Goal: Task Accomplishment & Management: Manage account settings

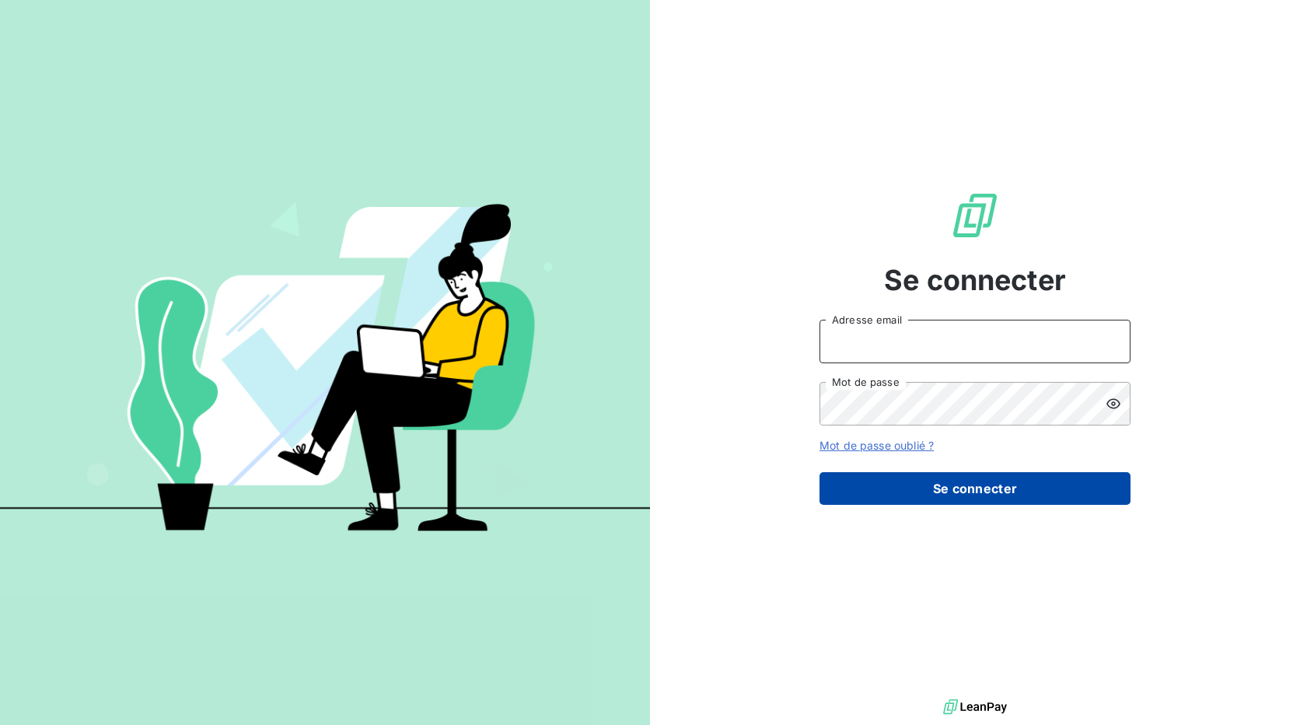
type input "[EMAIL_ADDRESS][DOMAIN_NAME]"
click at [944, 496] on button "Se connecter" at bounding box center [974, 488] width 311 height 33
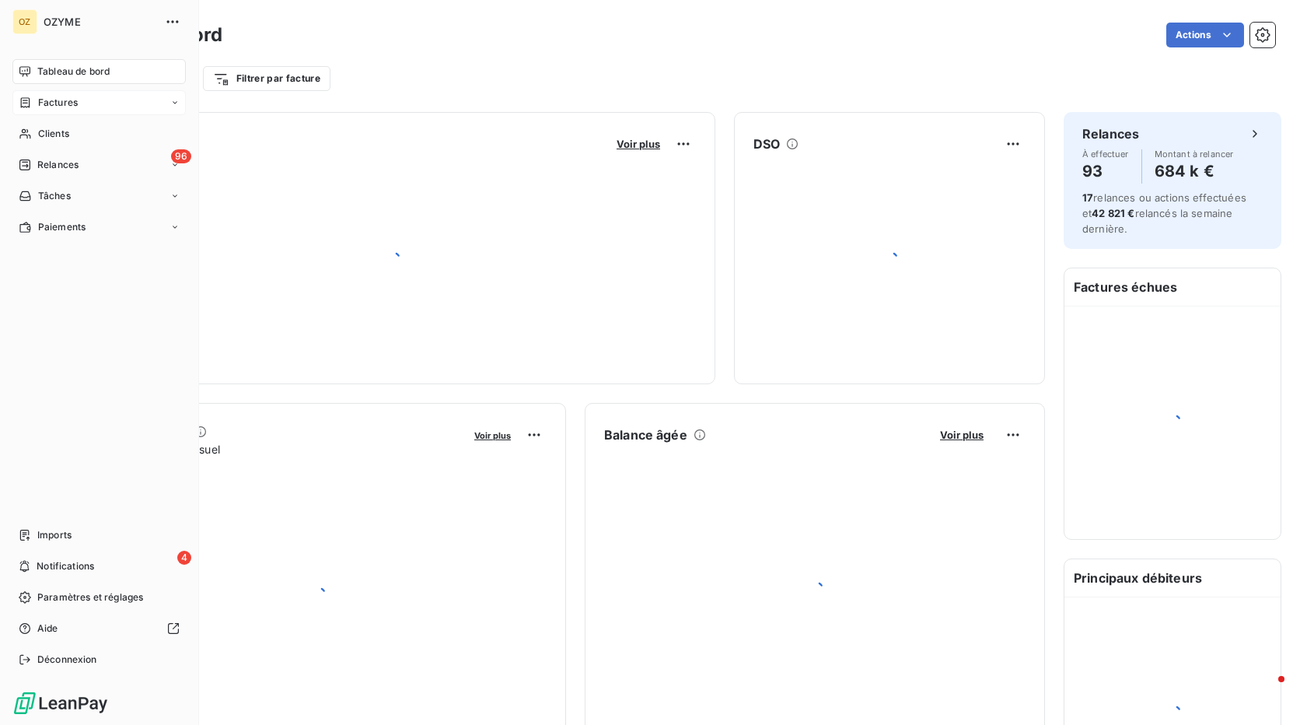
click at [37, 103] on div "Factures" at bounding box center [48, 103] width 59 height 14
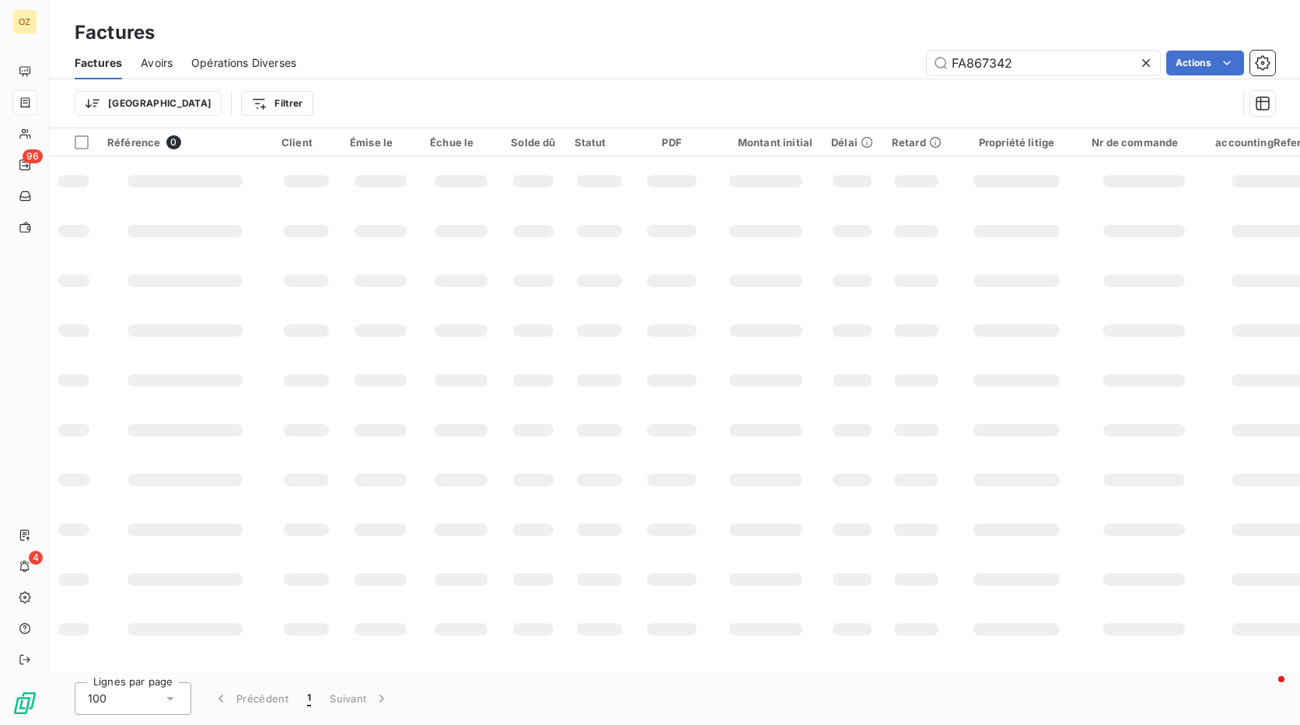
drag, startPoint x: 1042, startPoint y: 68, endPoint x: 894, endPoint y: 73, distance: 147.8
click at [894, 73] on div "FA867342 Actions" at bounding box center [795, 63] width 960 height 25
type input "Cette facture de 502,20EUR a ete compensee par l'avoir FA872680. Elle passe a l…"
click at [1144, 64] on icon at bounding box center [1146, 63] width 8 height 8
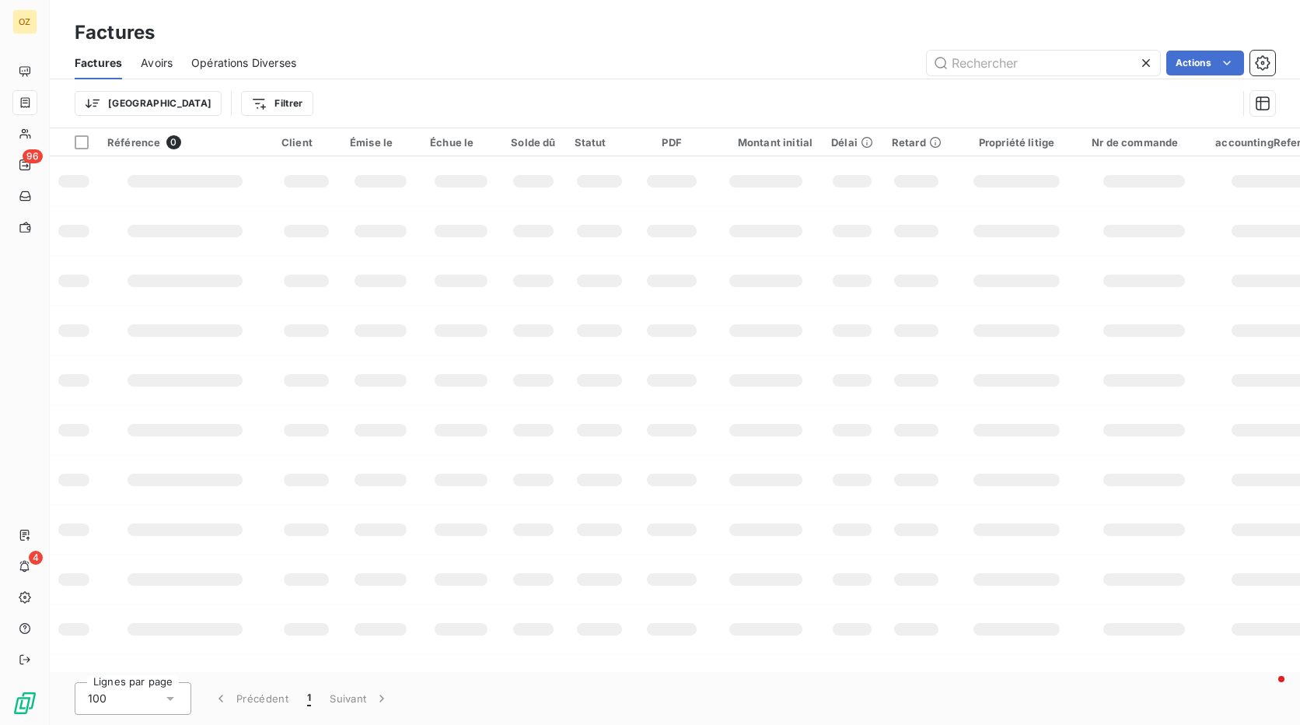
scroll to position [0, 0]
click at [1010, 57] on input "text" at bounding box center [1043, 63] width 233 height 25
paste input "FA871901"
type input "FA871901"
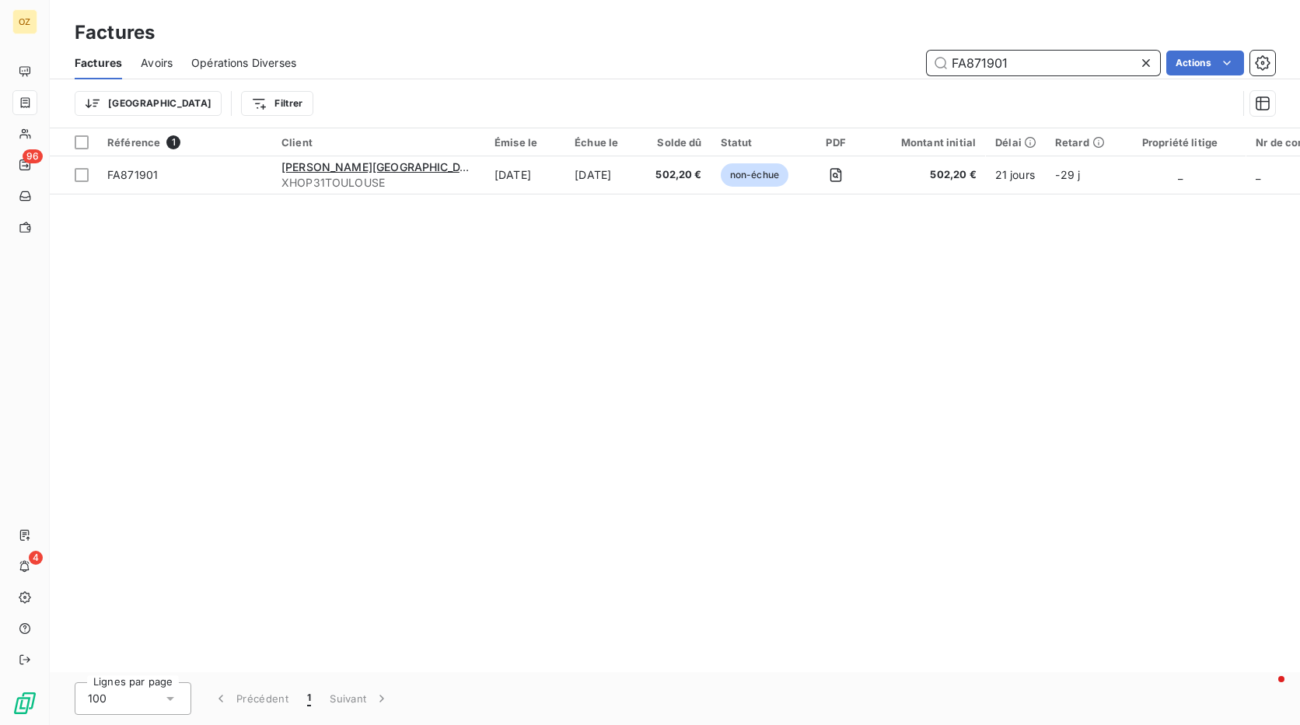
click at [1053, 65] on input "FA871901" at bounding box center [1043, 63] width 233 height 25
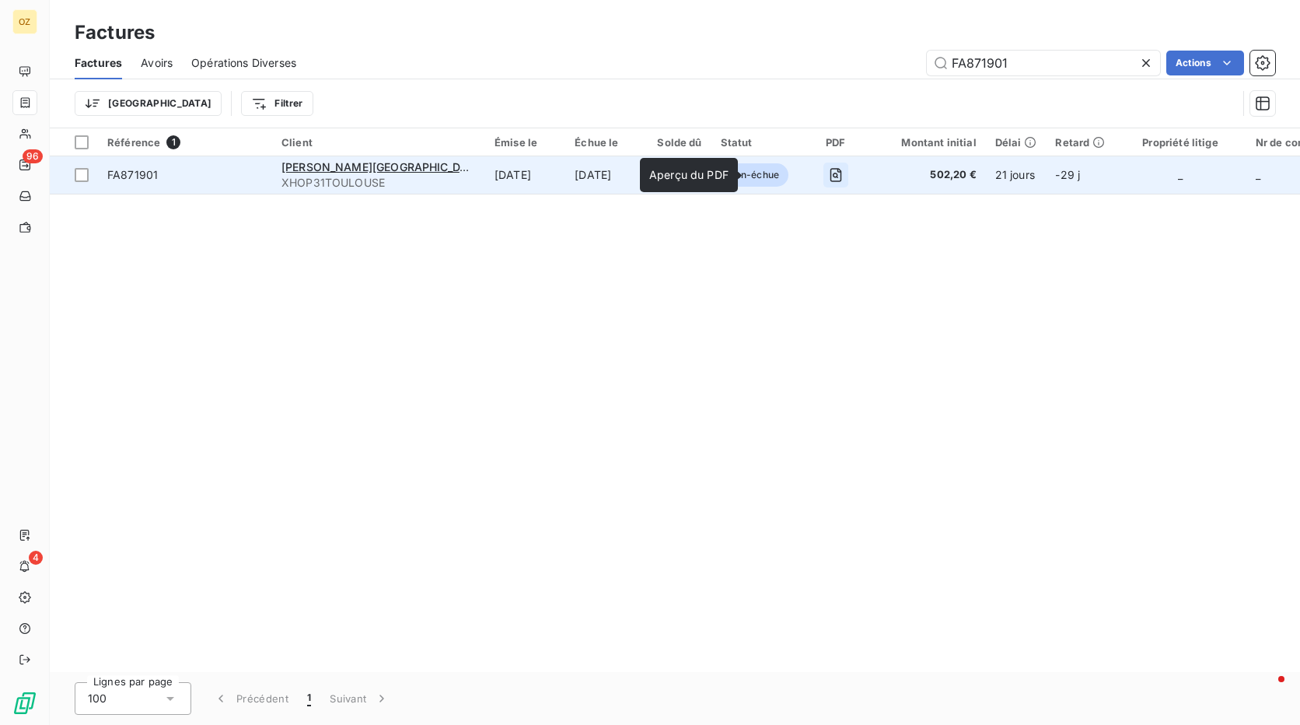
click at [823, 186] on button "button" at bounding box center [835, 174] width 25 height 25
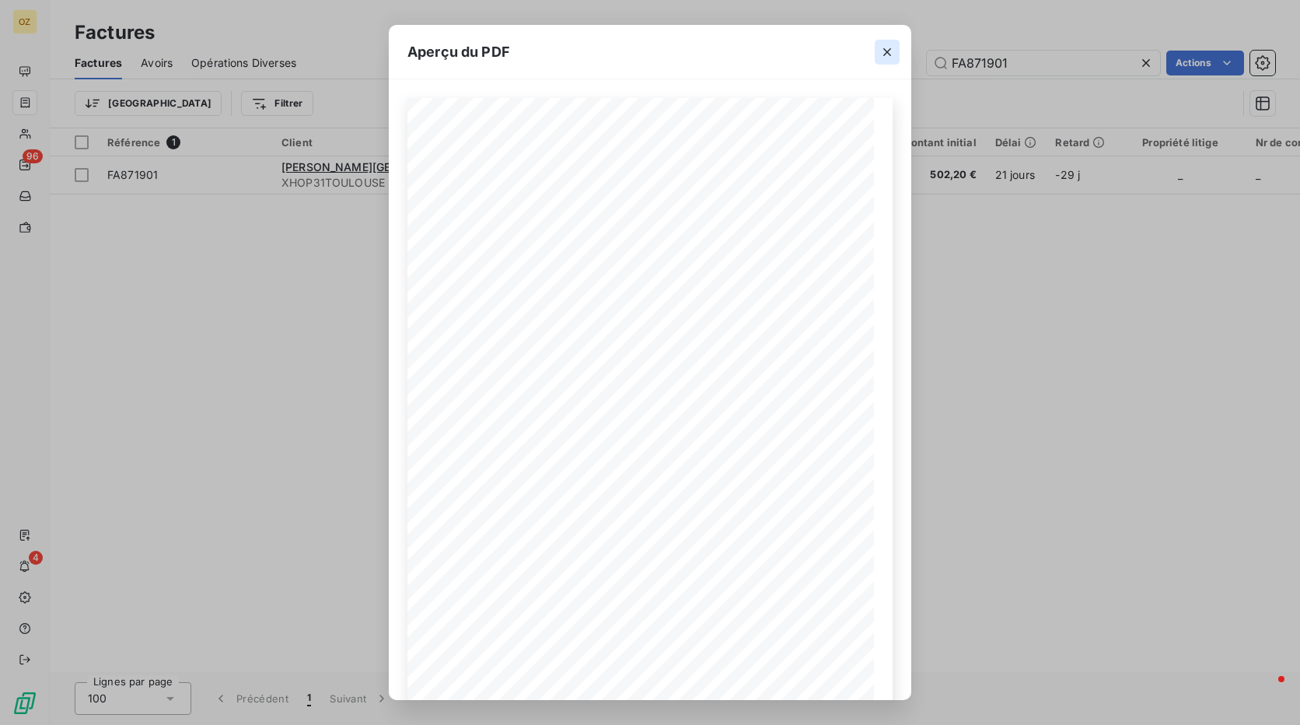
click at [880, 58] on icon "button" at bounding box center [887, 52] width 16 height 16
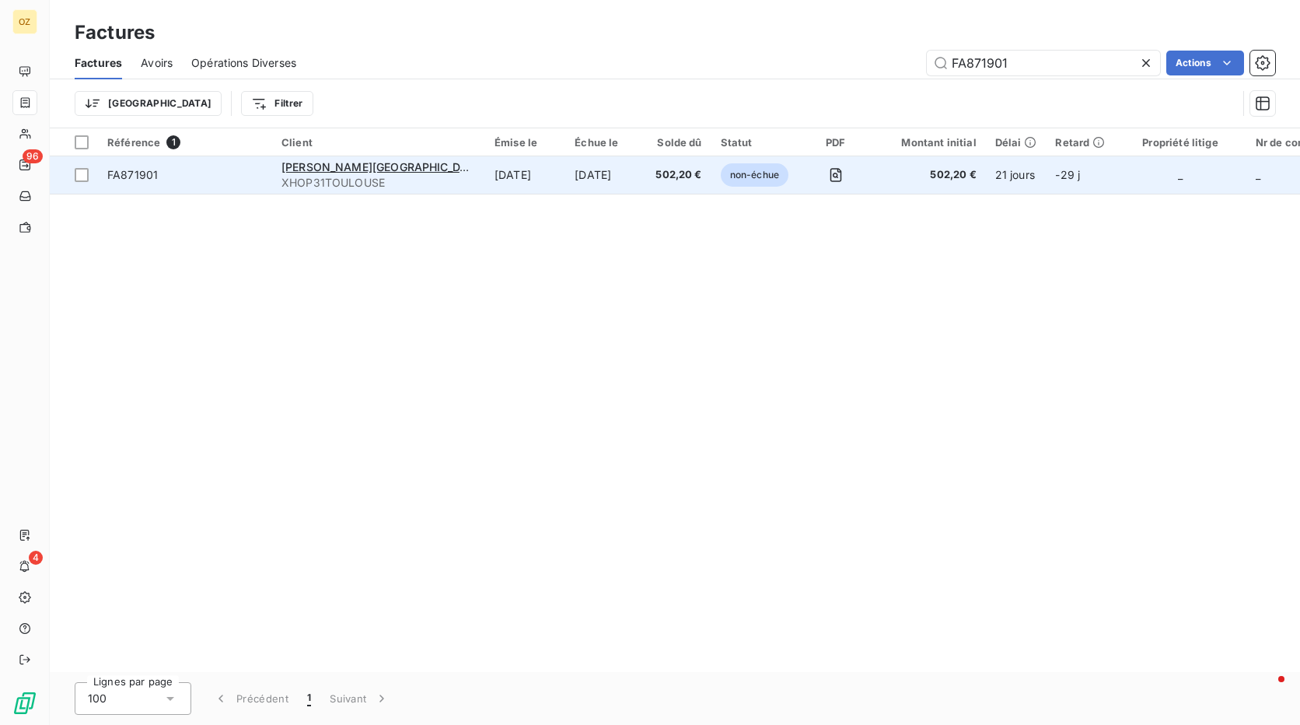
click at [882, 172] on span "502,20 €" at bounding box center [928, 175] width 93 height 16
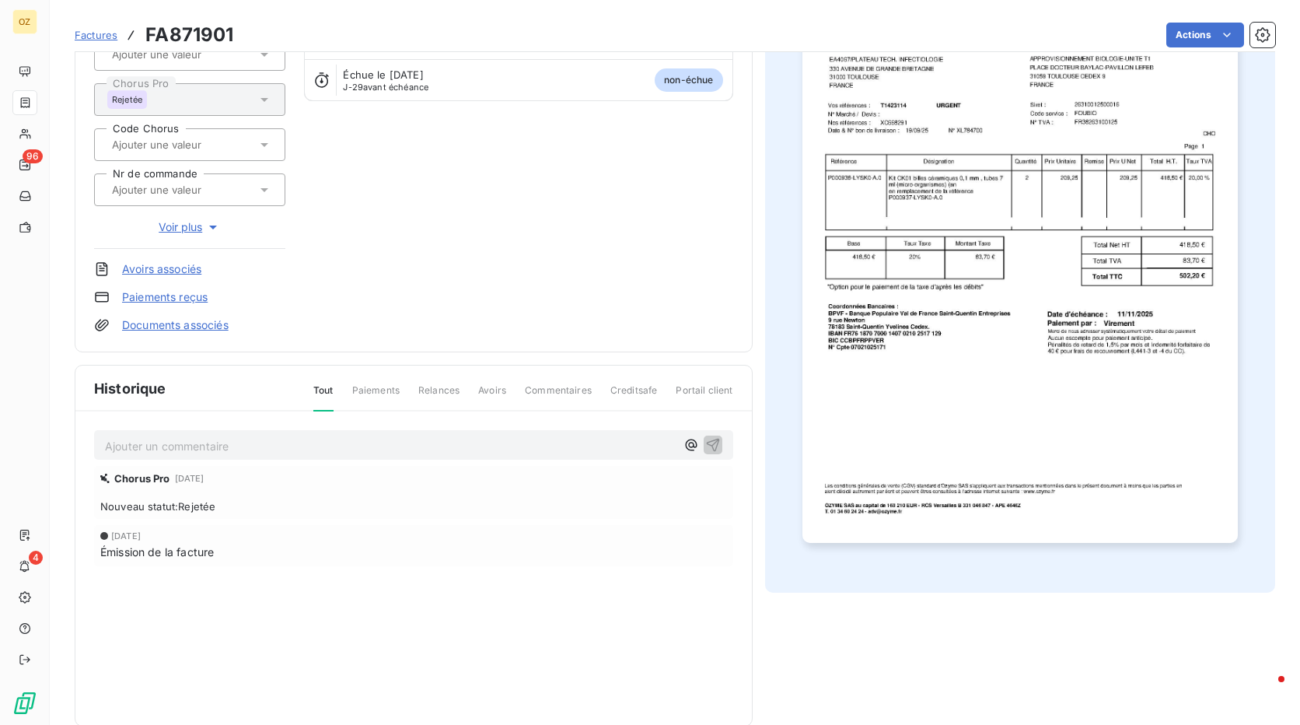
scroll to position [211, 0]
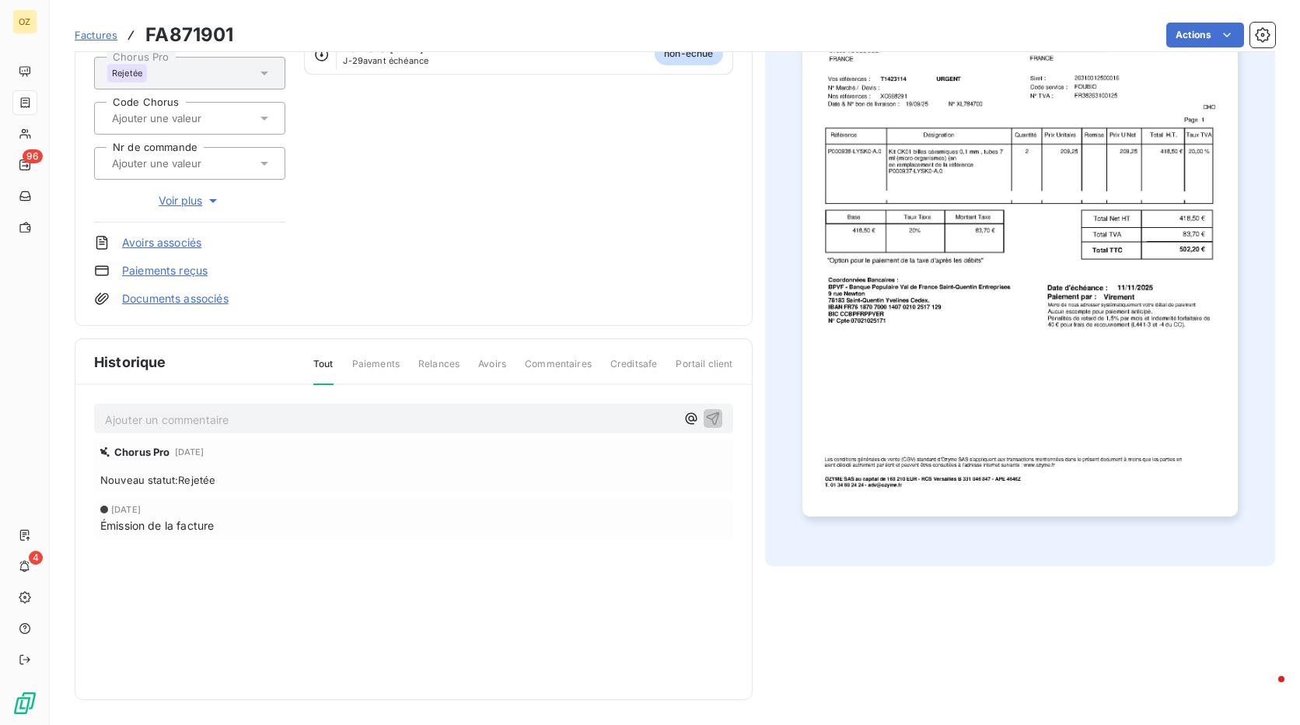
click at [217, 415] on p "Ajouter un commentaire ﻿" at bounding box center [390, 419] width 571 height 19
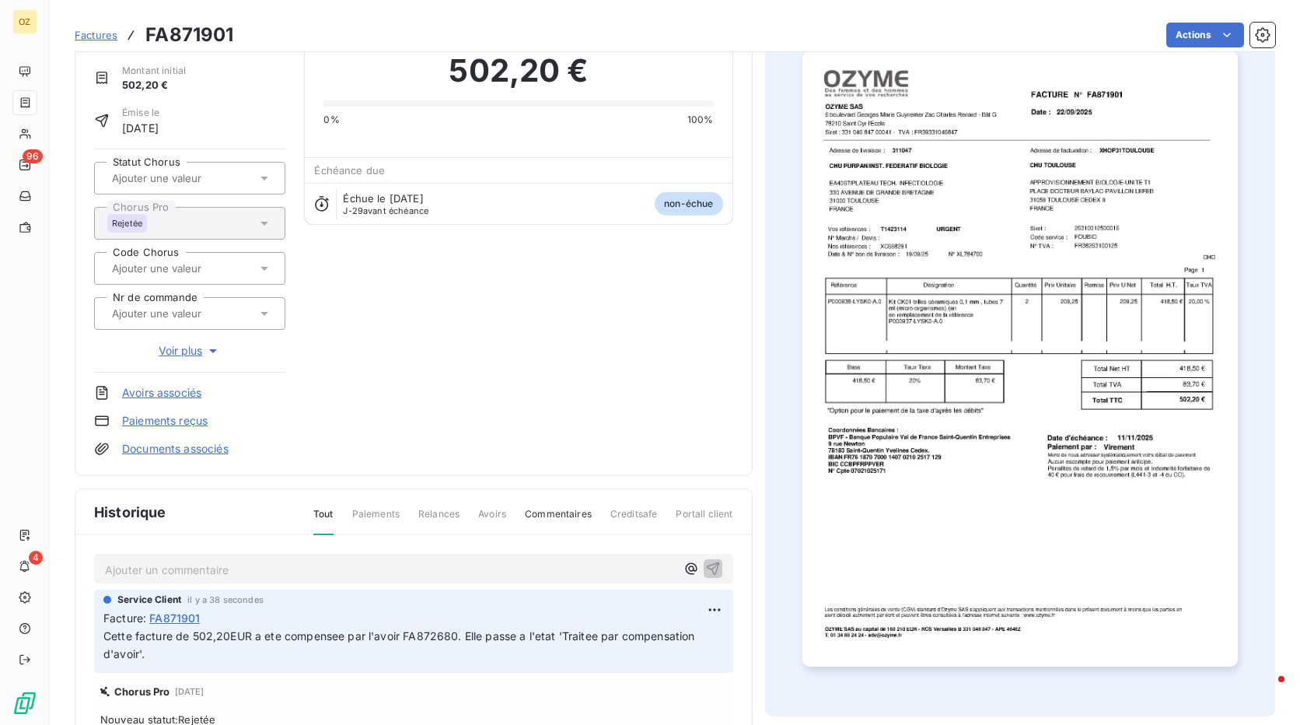
scroll to position [0, 0]
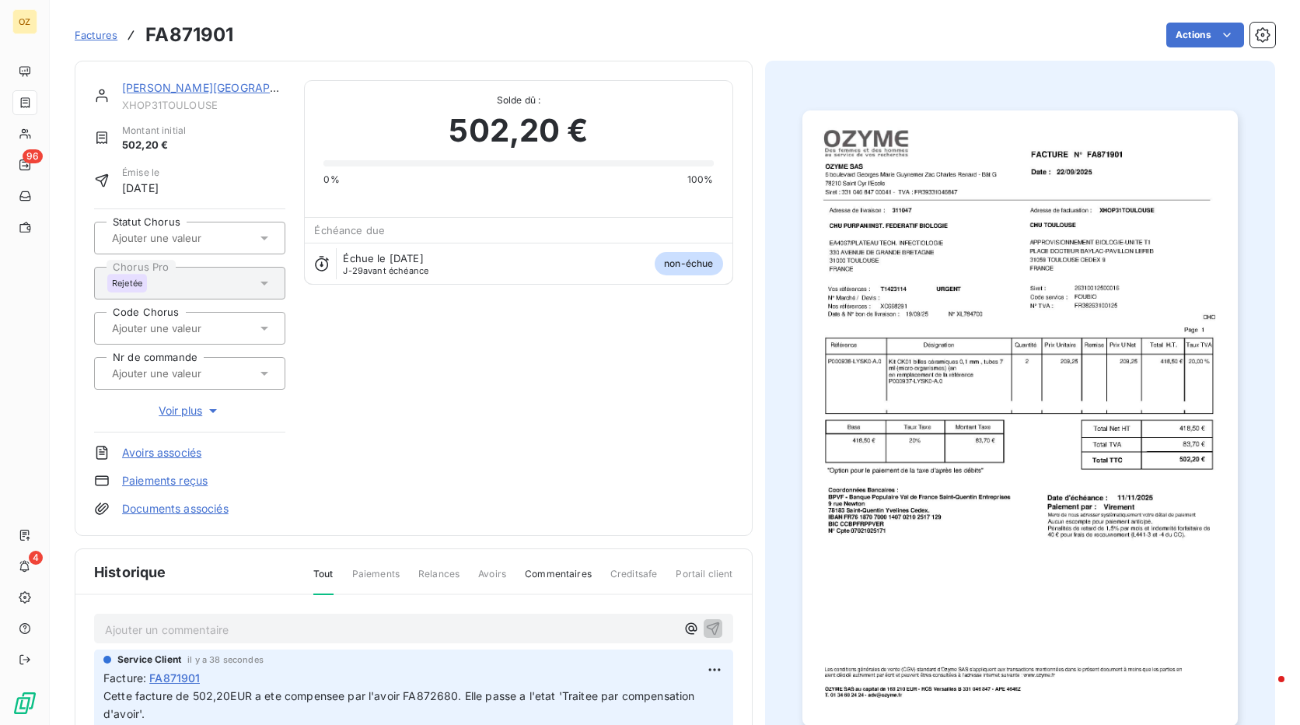
click at [101, 40] on span "Factures" at bounding box center [96, 35] width 43 height 12
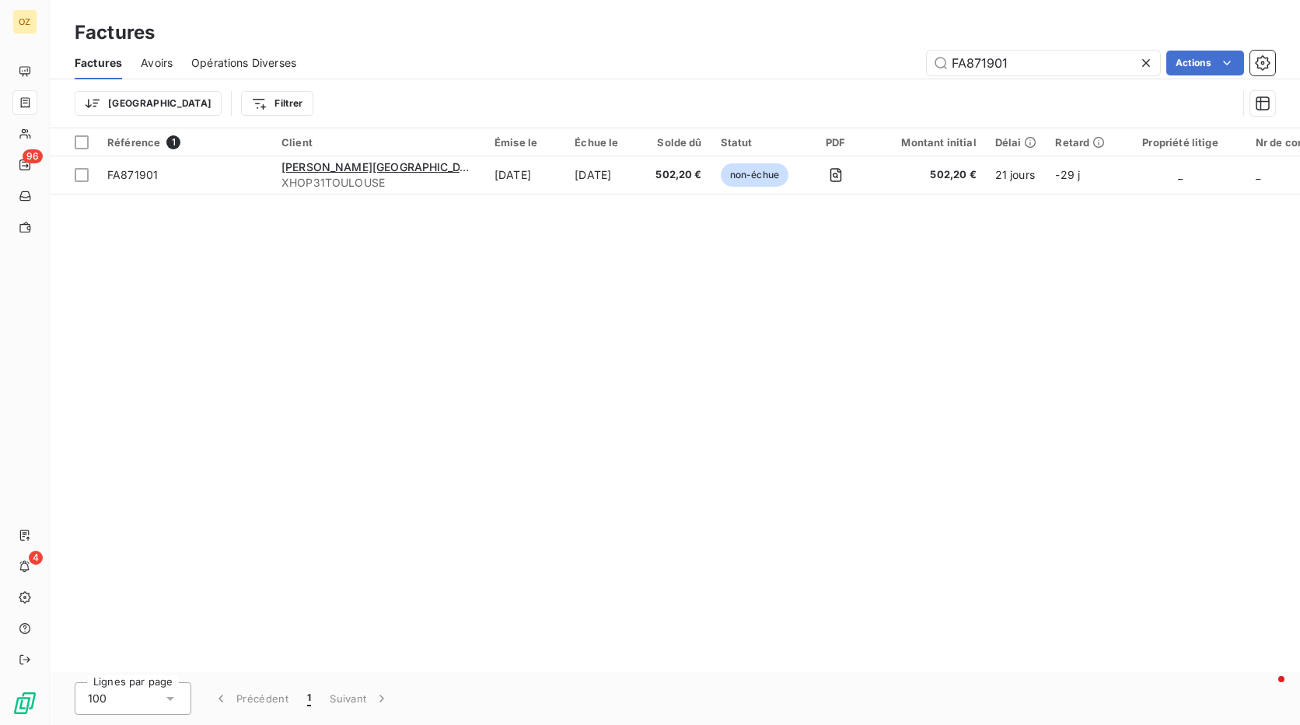
click at [160, 64] on span "Avoirs" at bounding box center [157, 63] width 32 height 16
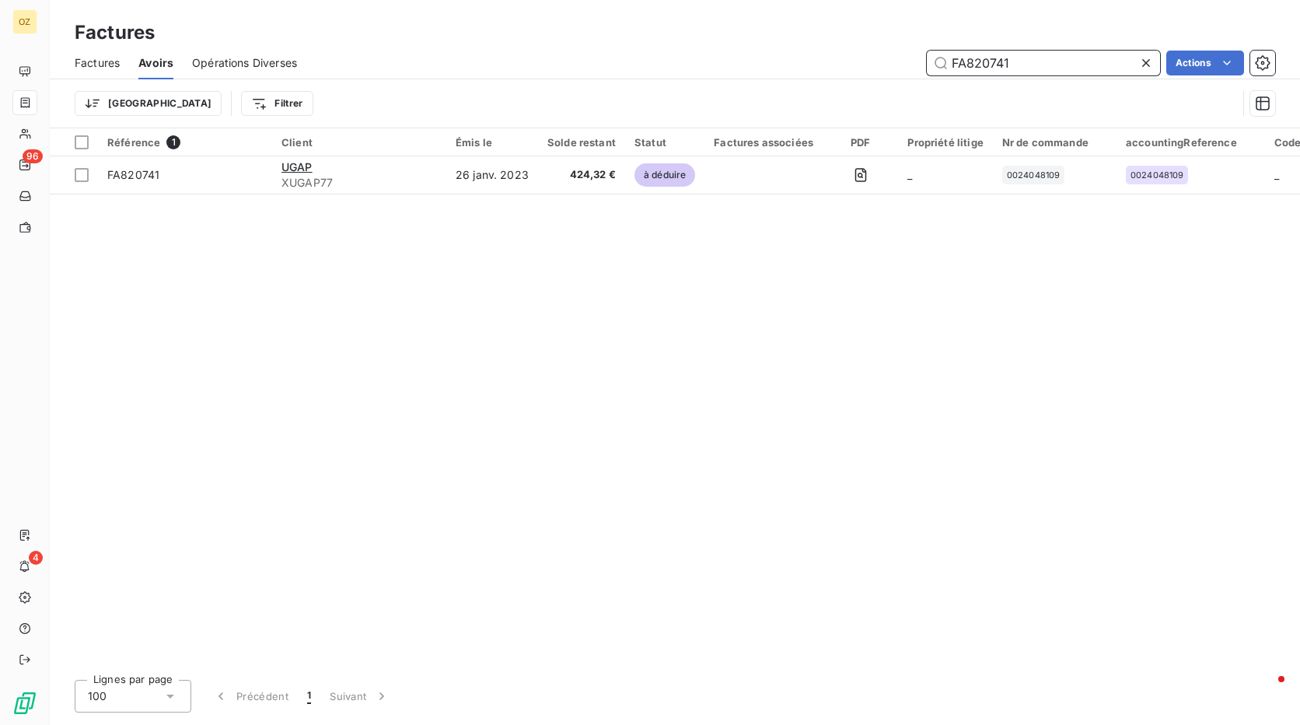
click at [1013, 61] on input "FA820741" at bounding box center [1043, 63] width 233 height 25
paste input "72680"
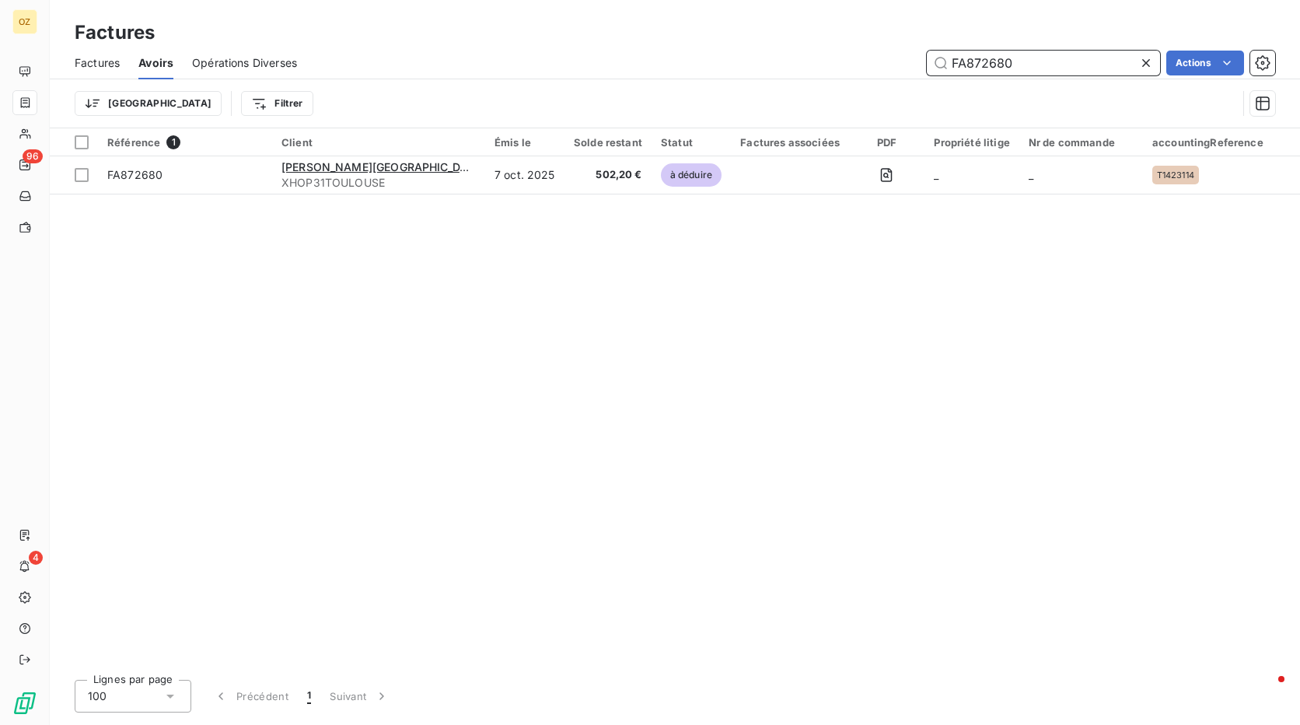
type input "FA872680"
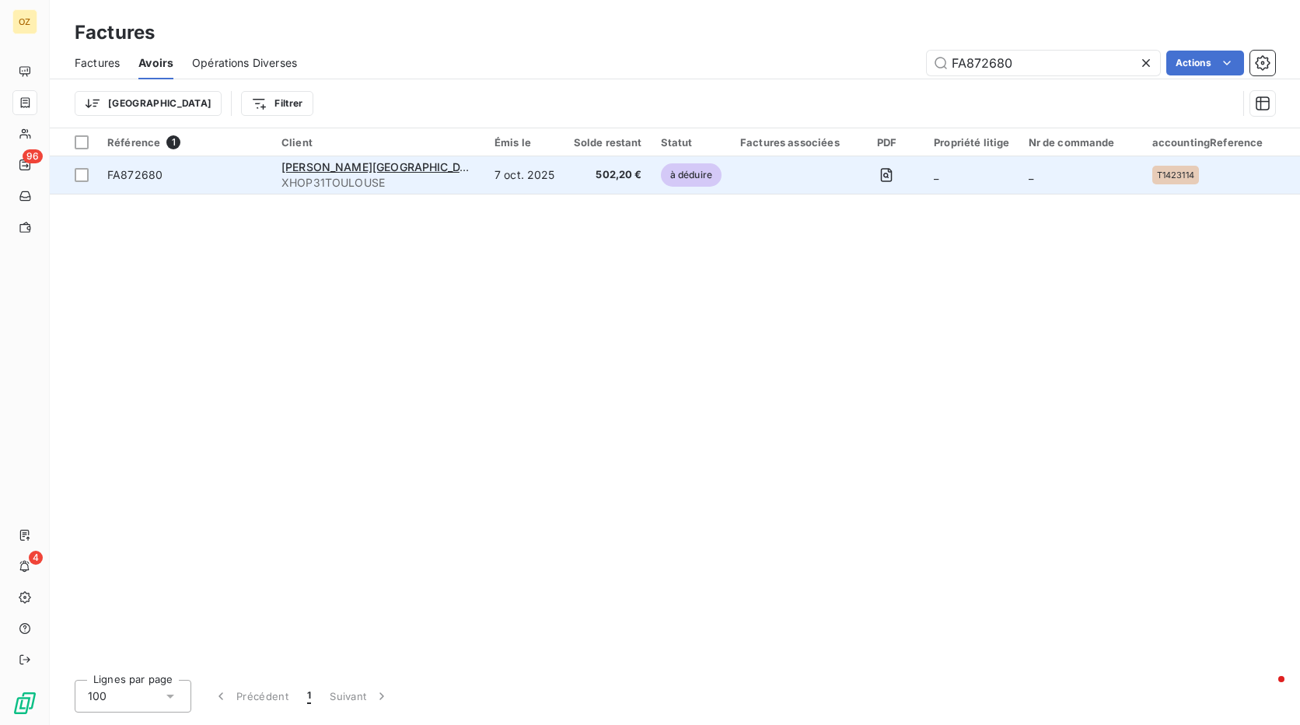
click at [574, 182] on span "502,20 €" at bounding box center [608, 175] width 68 height 16
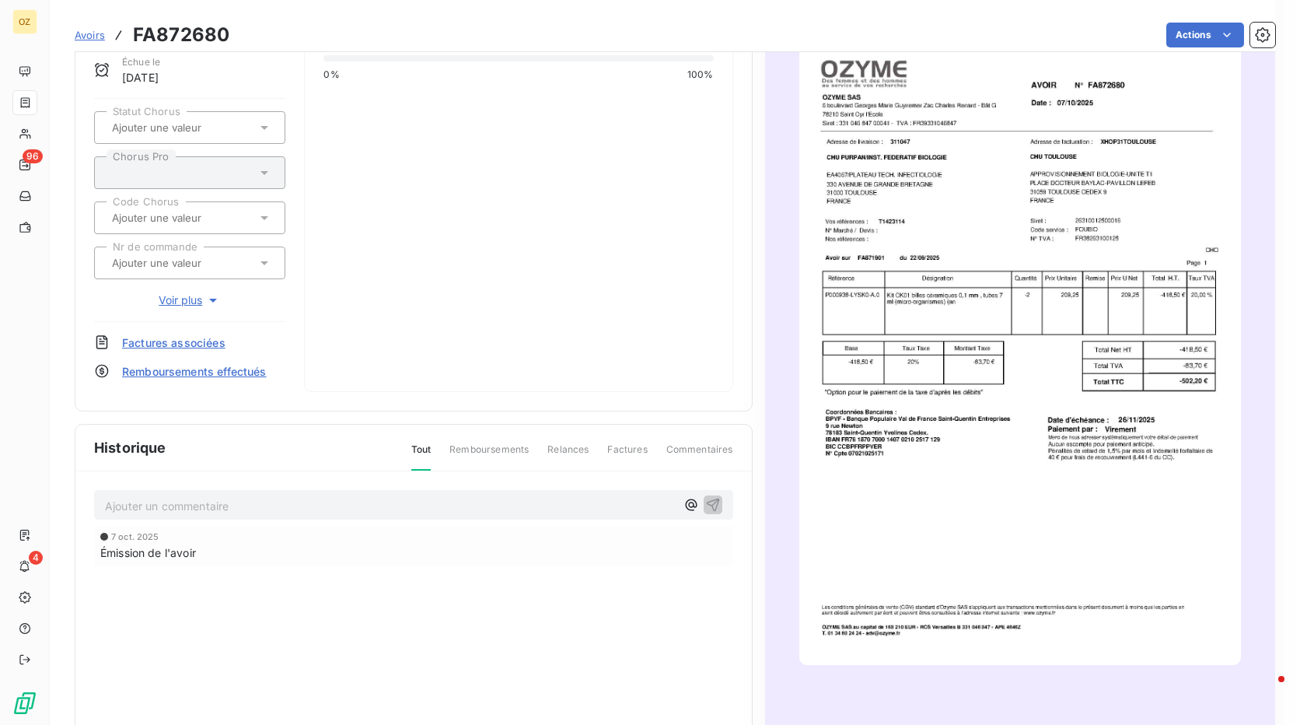
scroll to position [157, 0]
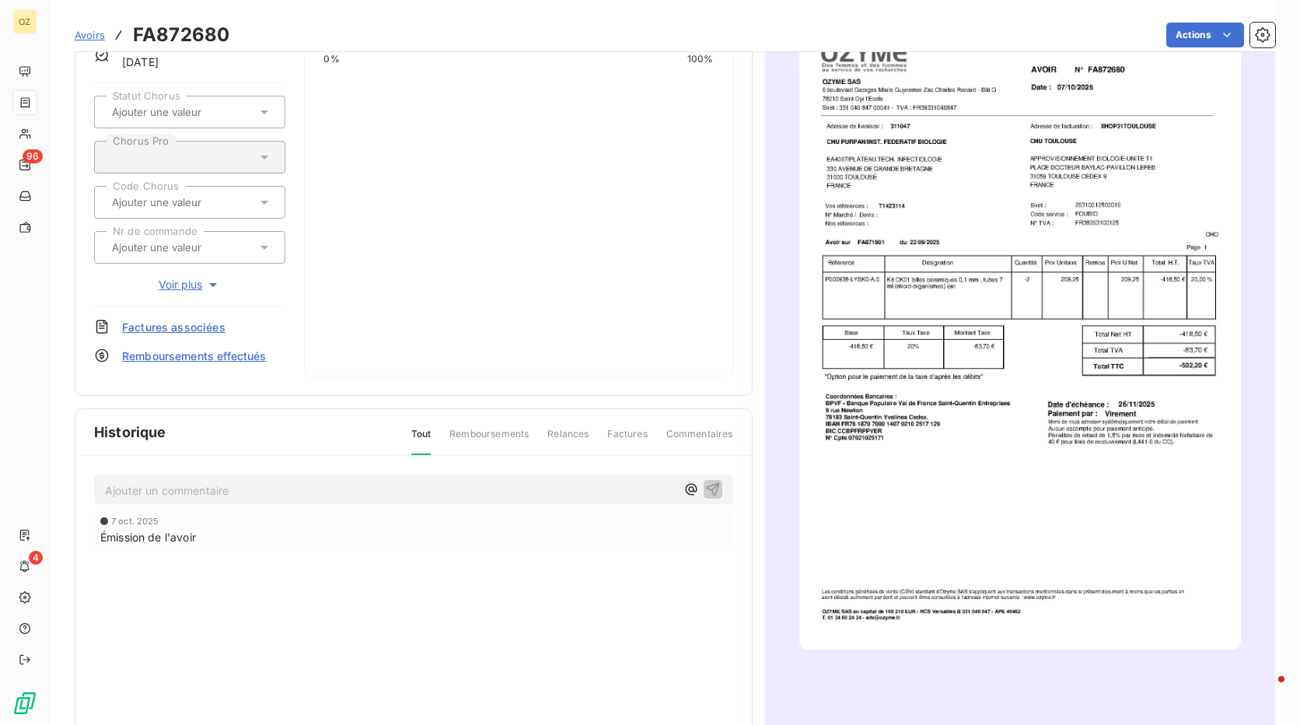
click at [186, 494] on p "Ajouter un commentaire ﻿" at bounding box center [390, 489] width 571 height 19
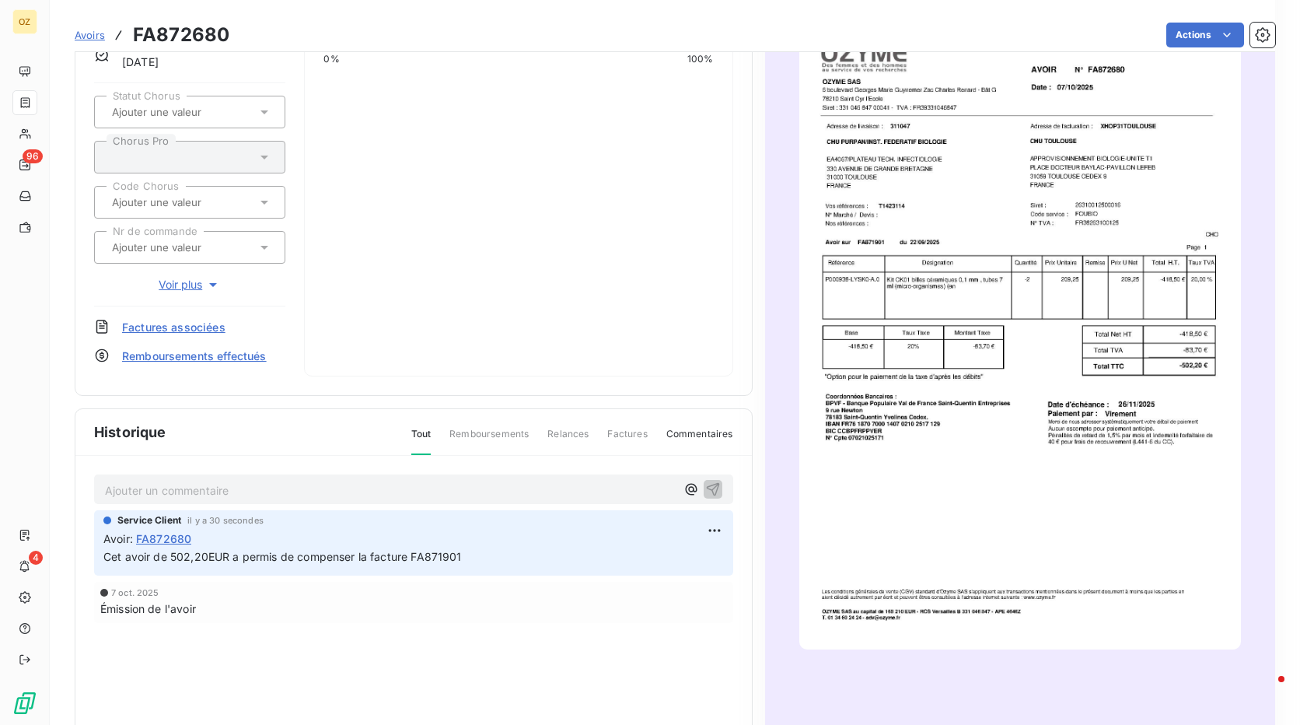
scroll to position [0, 0]
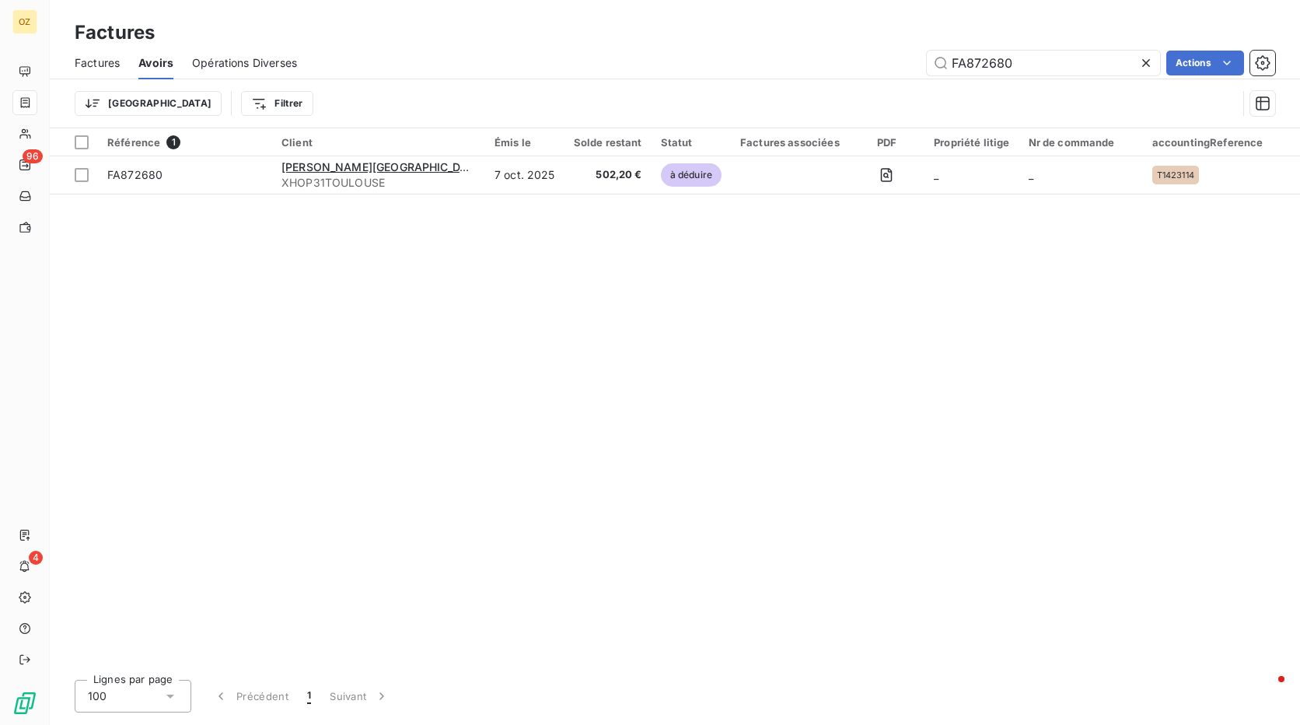
click at [114, 68] on span "Factures" at bounding box center [97, 63] width 45 height 16
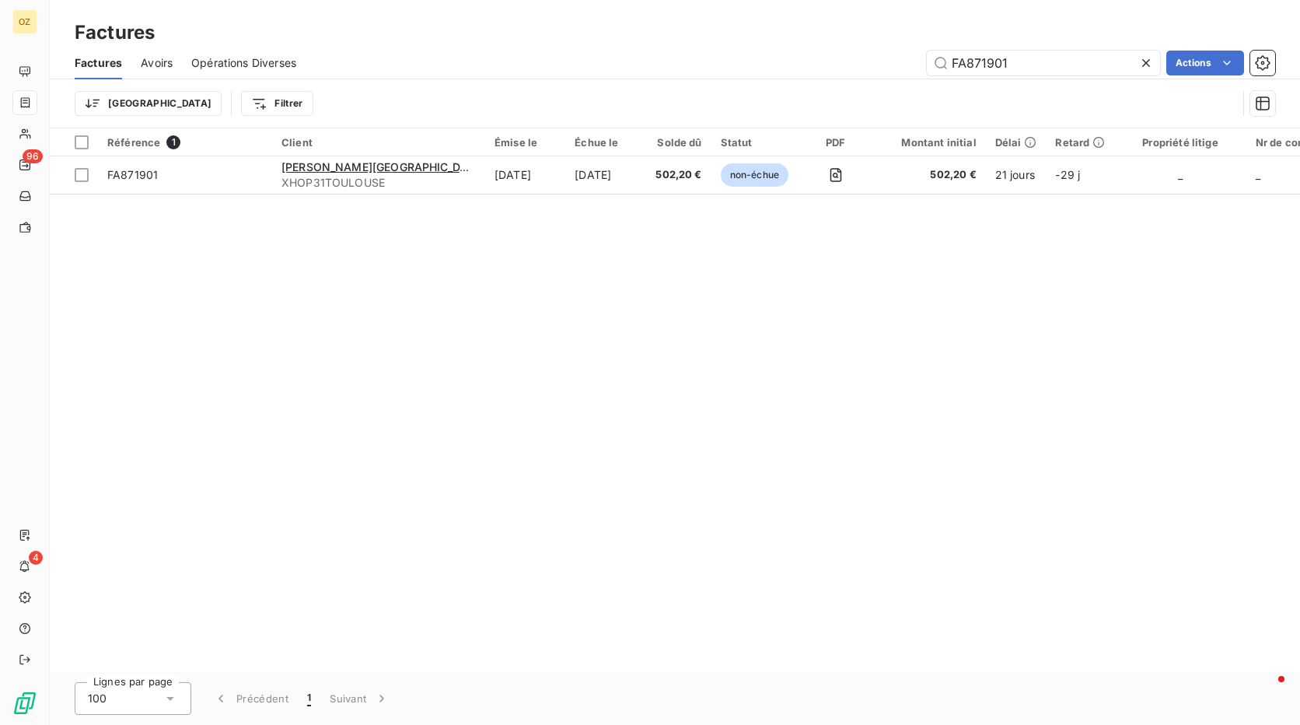
click at [1147, 71] on div at bounding box center [1149, 63] width 22 height 25
click at [1022, 67] on input "text" at bounding box center [1043, 63] width 233 height 25
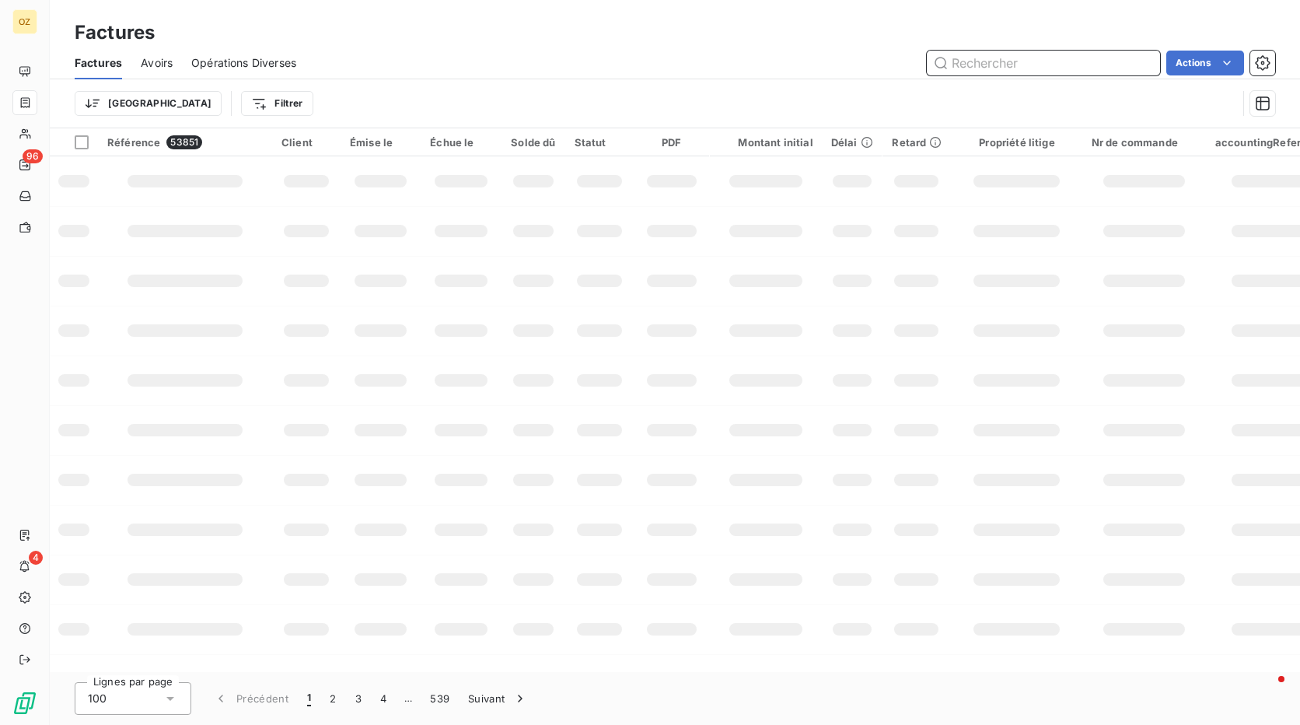
paste input "FA828055"
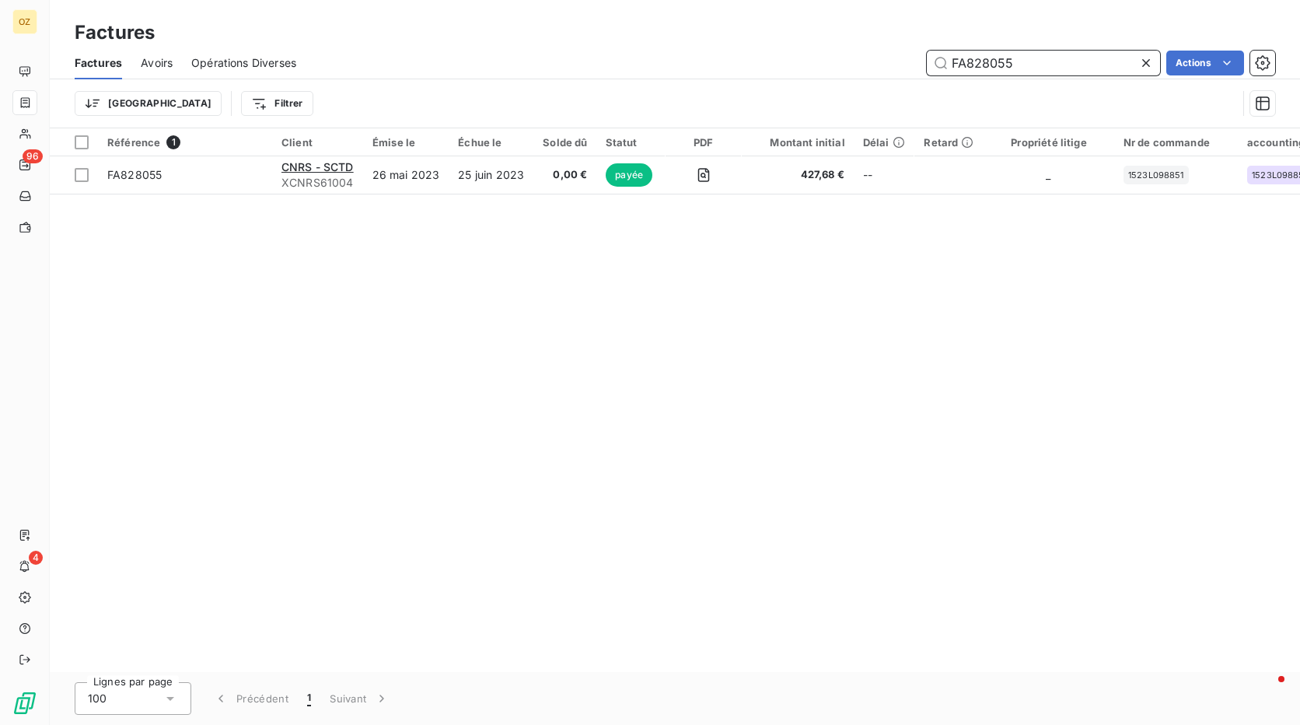
type input "FA828055"
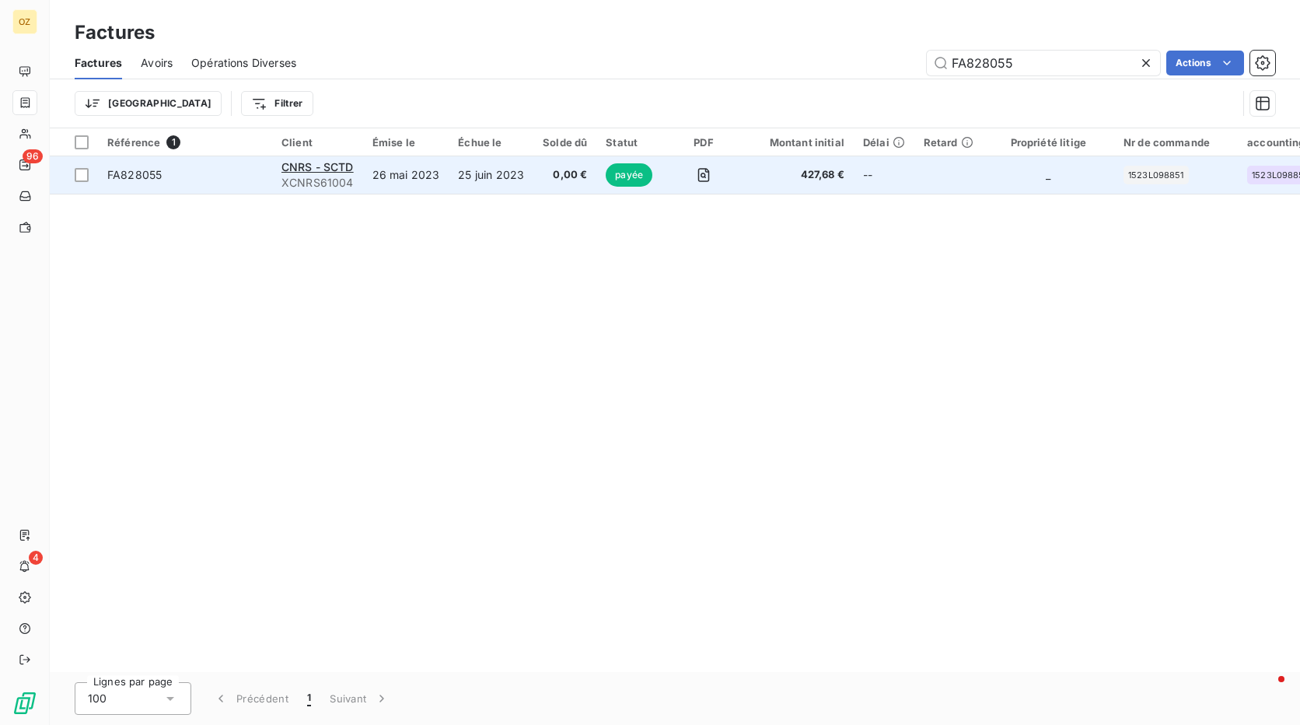
click at [580, 183] on td "0,00 €" at bounding box center [564, 174] width 63 height 37
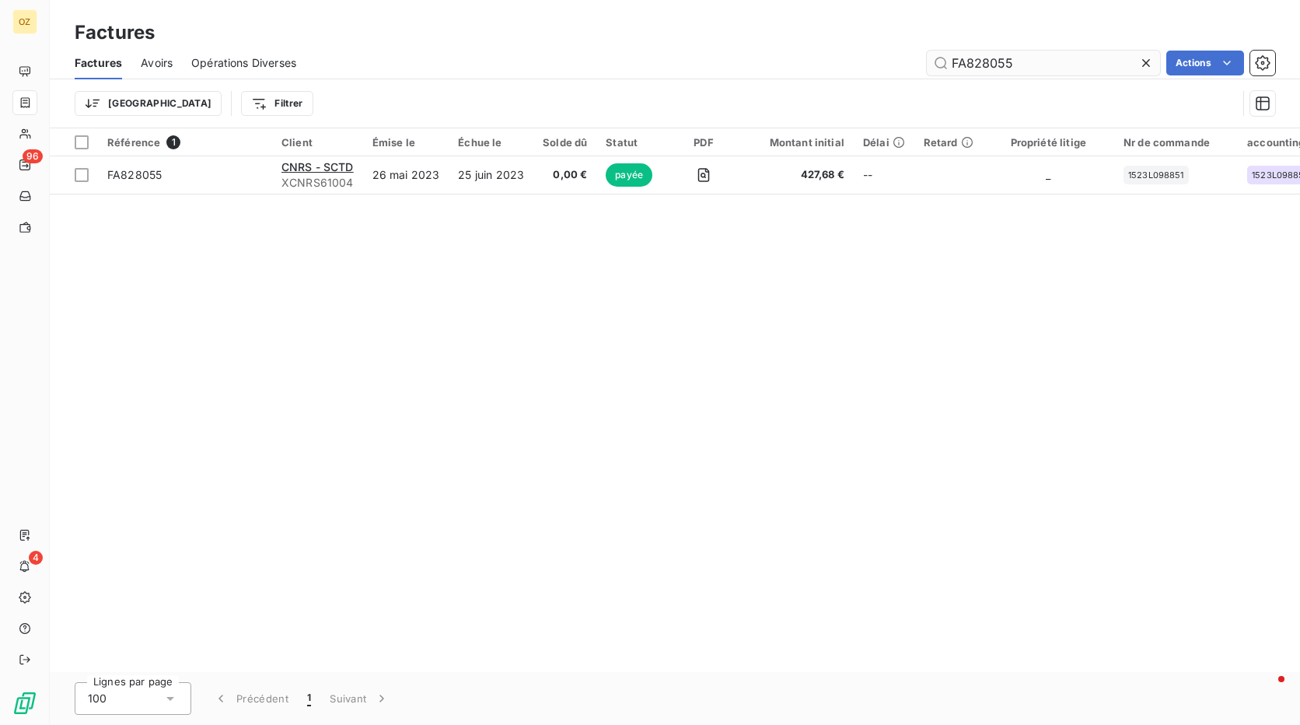
click at [994, 62] on input "FA828055" at bounding box center [1043, 63] width 233 height 25
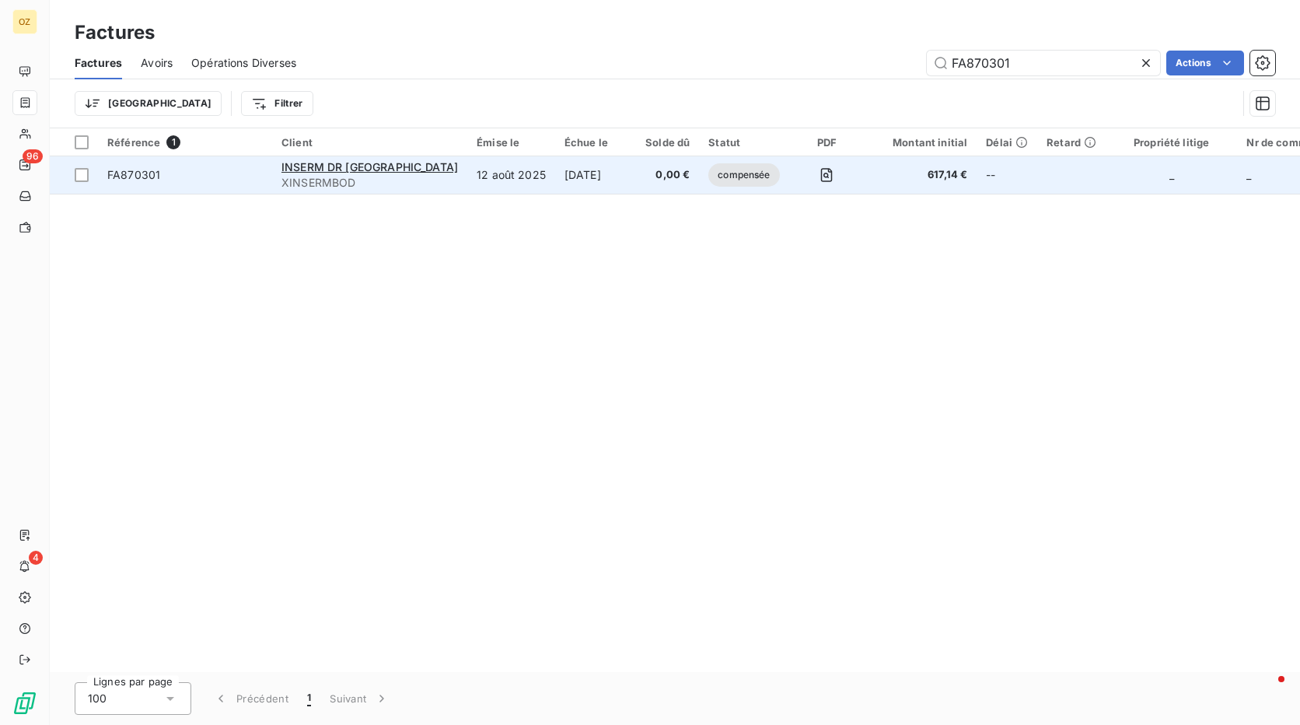
type input "FA870301"
click at [811, 178] on td at bounding box center [826, 174] width 75 height 37
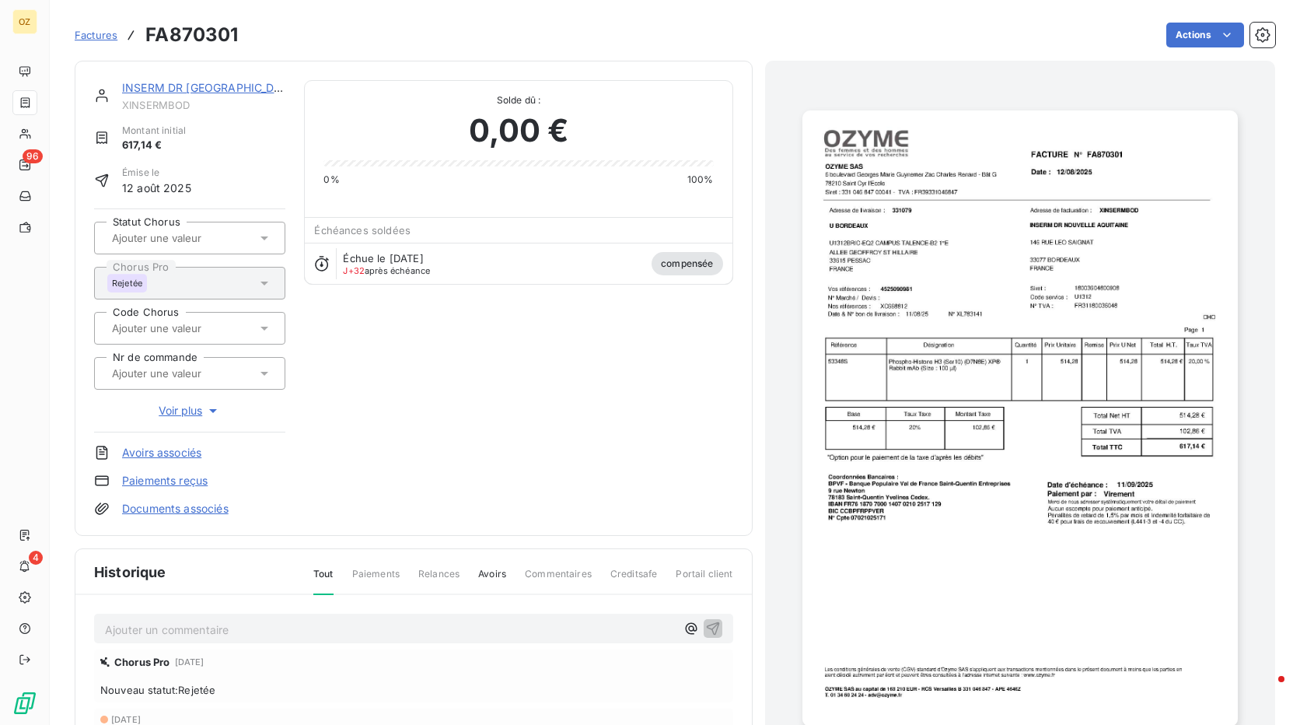
click at [172, 623] on p "Ajouter un commentaire ﻿" at bounding box center [390, 629] width 571 height 19
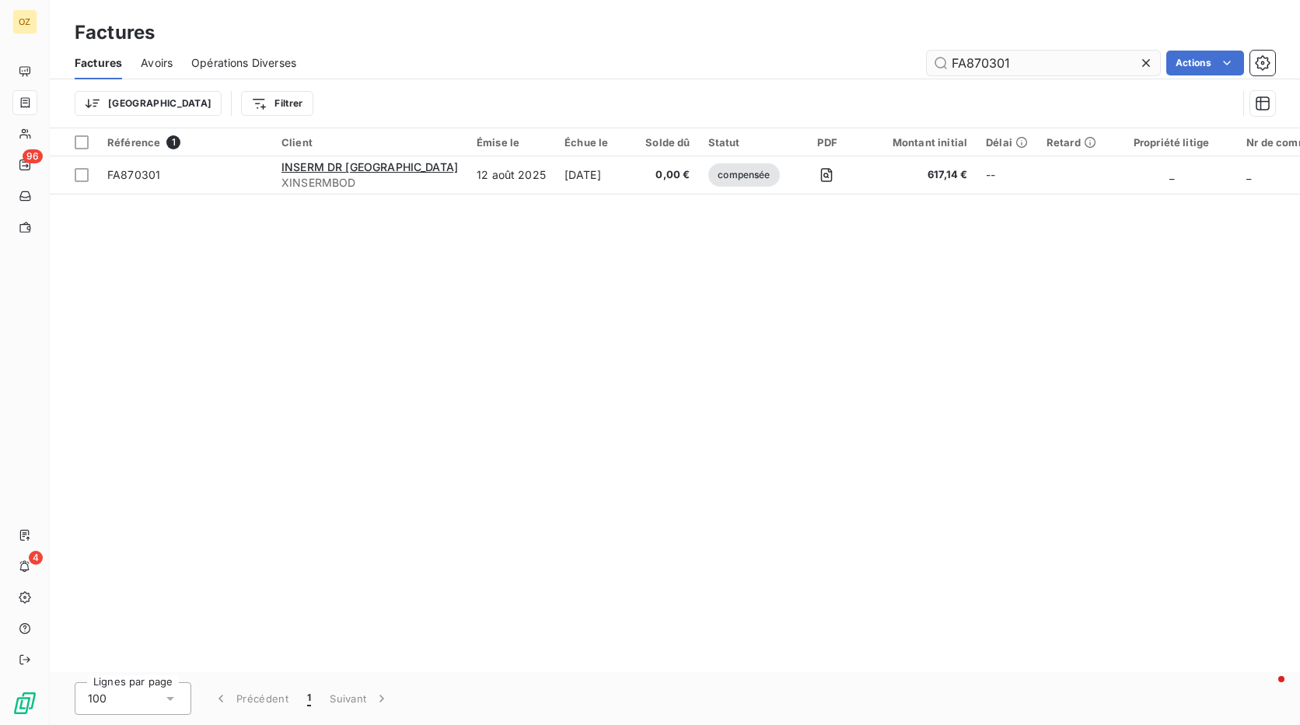
click at [983, 61] on input "FA870301" at bounding box center [1043, 63] width 233 height 25
type input "FA870325"
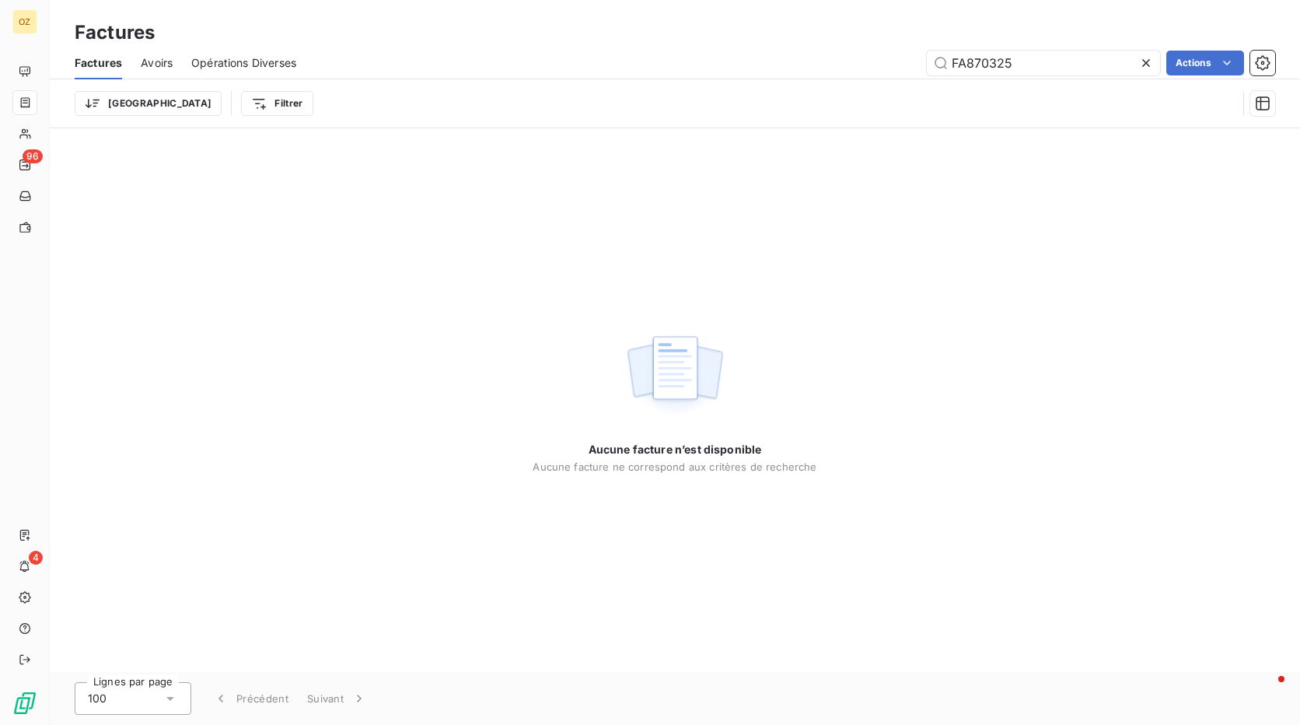
click at [166, 54] on div "Avoirs" at bounding box center [157, 63] width 32 height 33
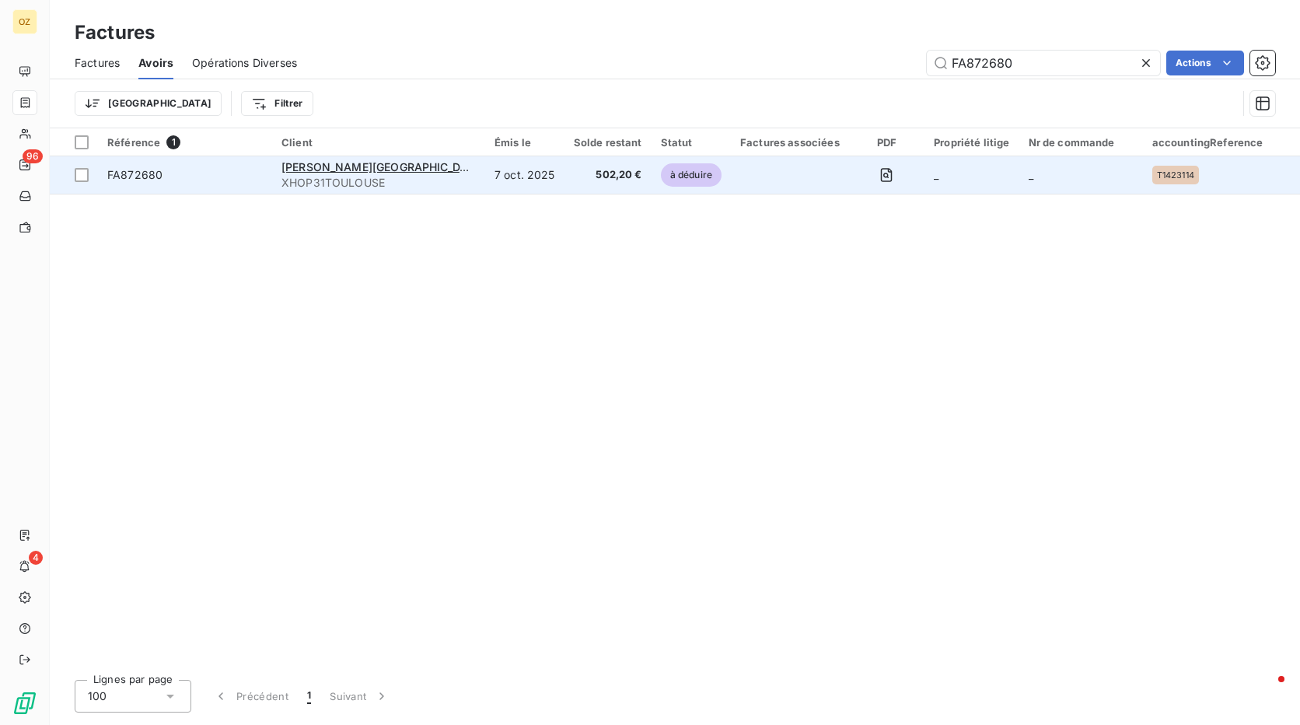
click at [408, 183] on span "XHOP31TOULOUSE" at bounding box center [378, 183] width 194 height 16
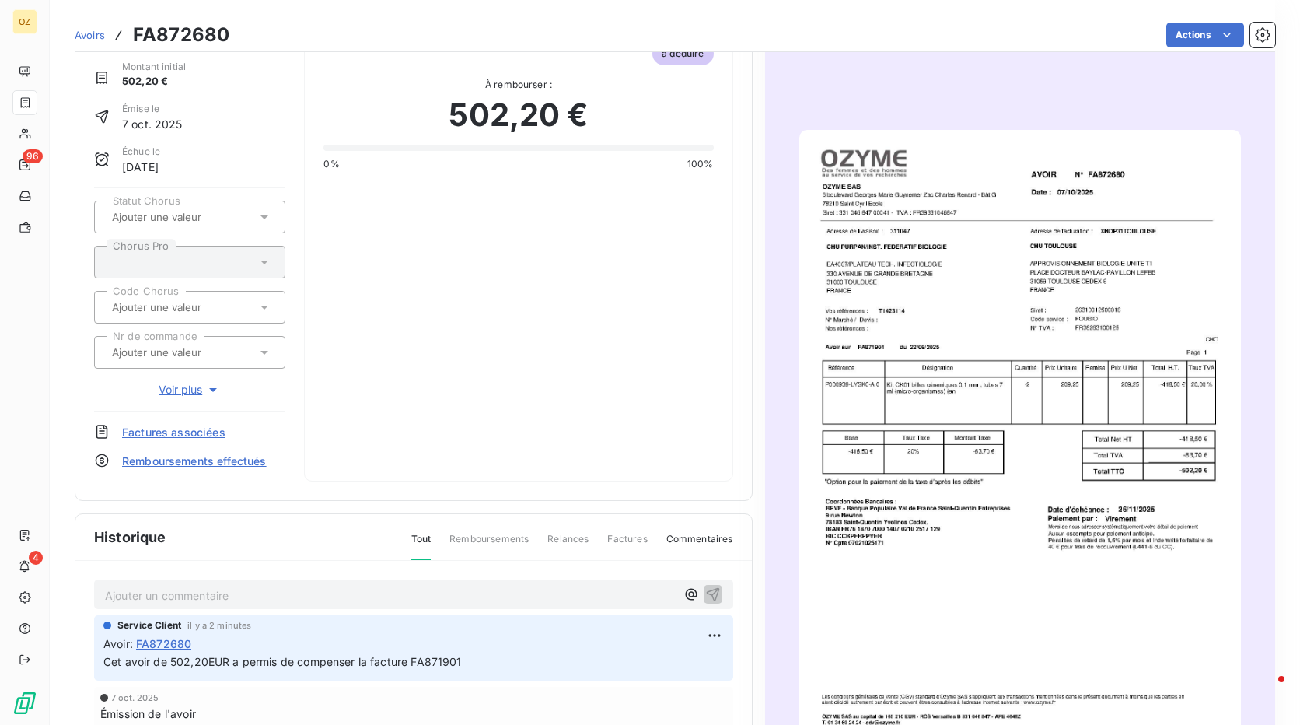
scroll to position [79, 0]
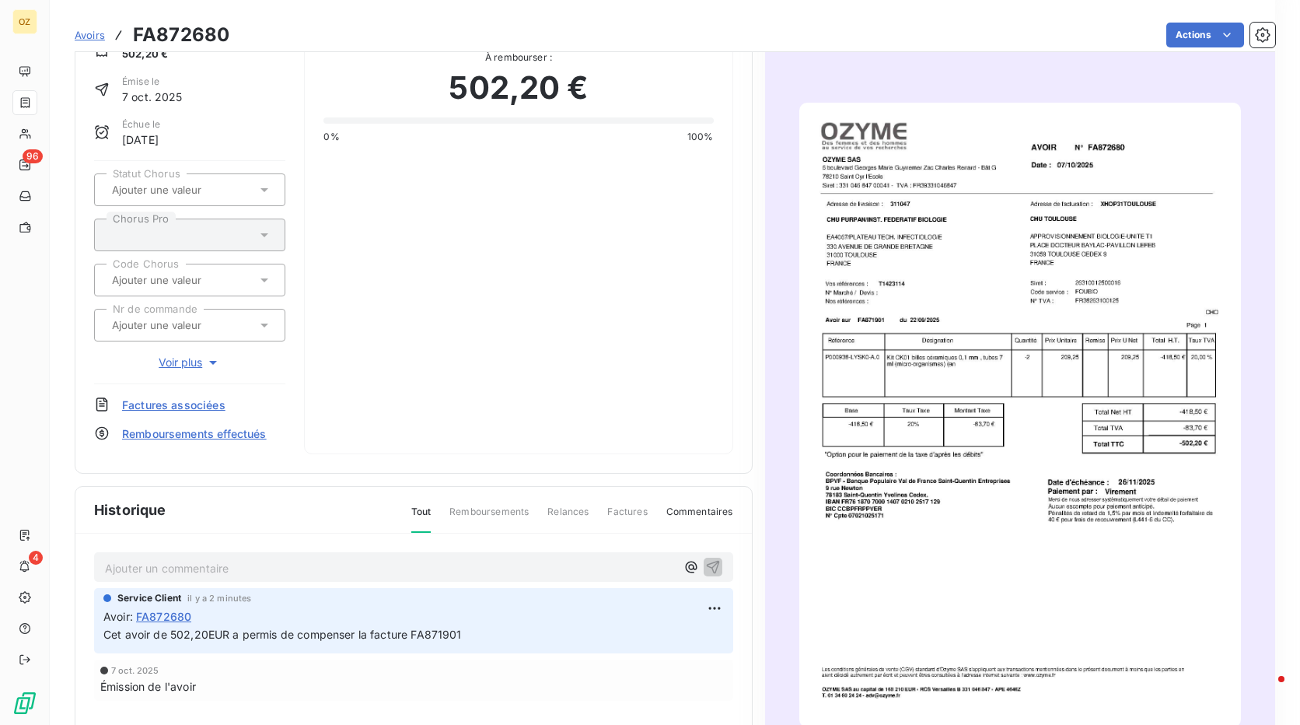
click at [219, 569] on p "Ajouter un commentaire ﻿" at bounding box center [390, 567] width 571 height 19
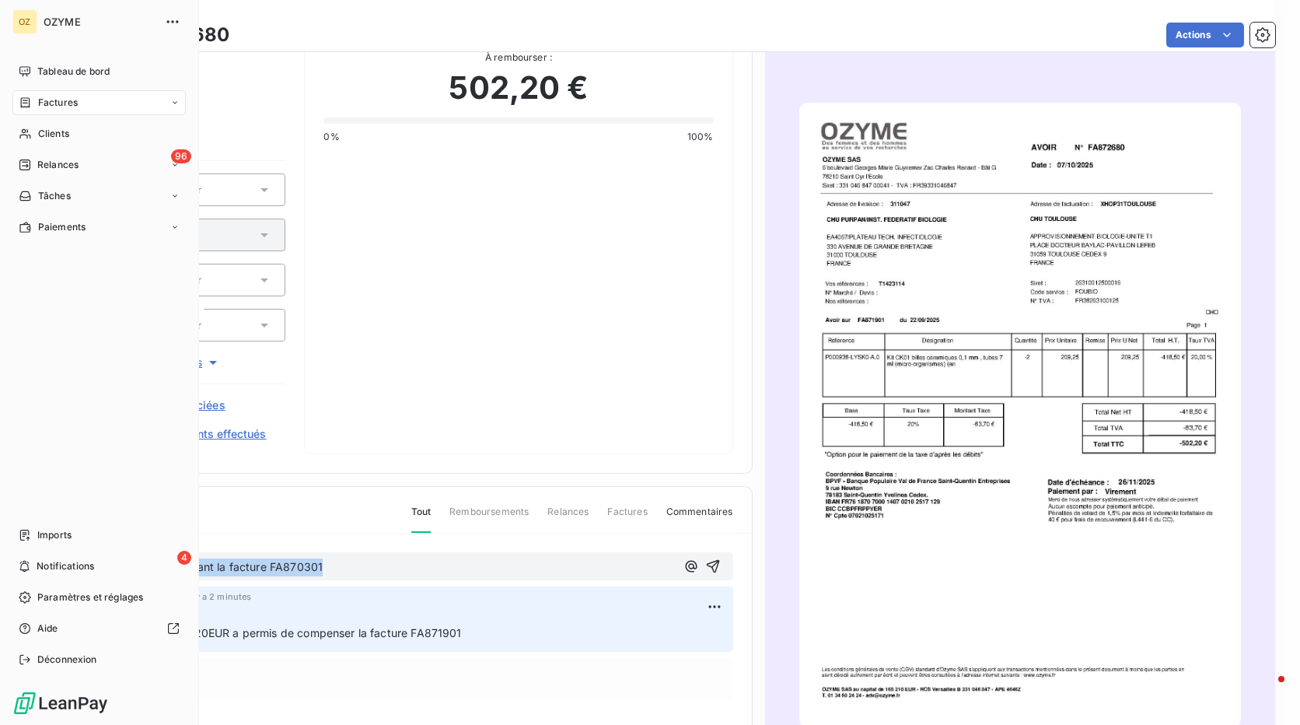
drag, startPoint x: 355, startPoint y: 566, endPoint x: 9, endPoint y: 566, distance: 345.2
click at [9, 566] on div "OZ OZYME Tableau de bord Factures Clients 96 Relances Tâches Paiements Imports …" at bounding box center [650, 362] width 1300 height 725
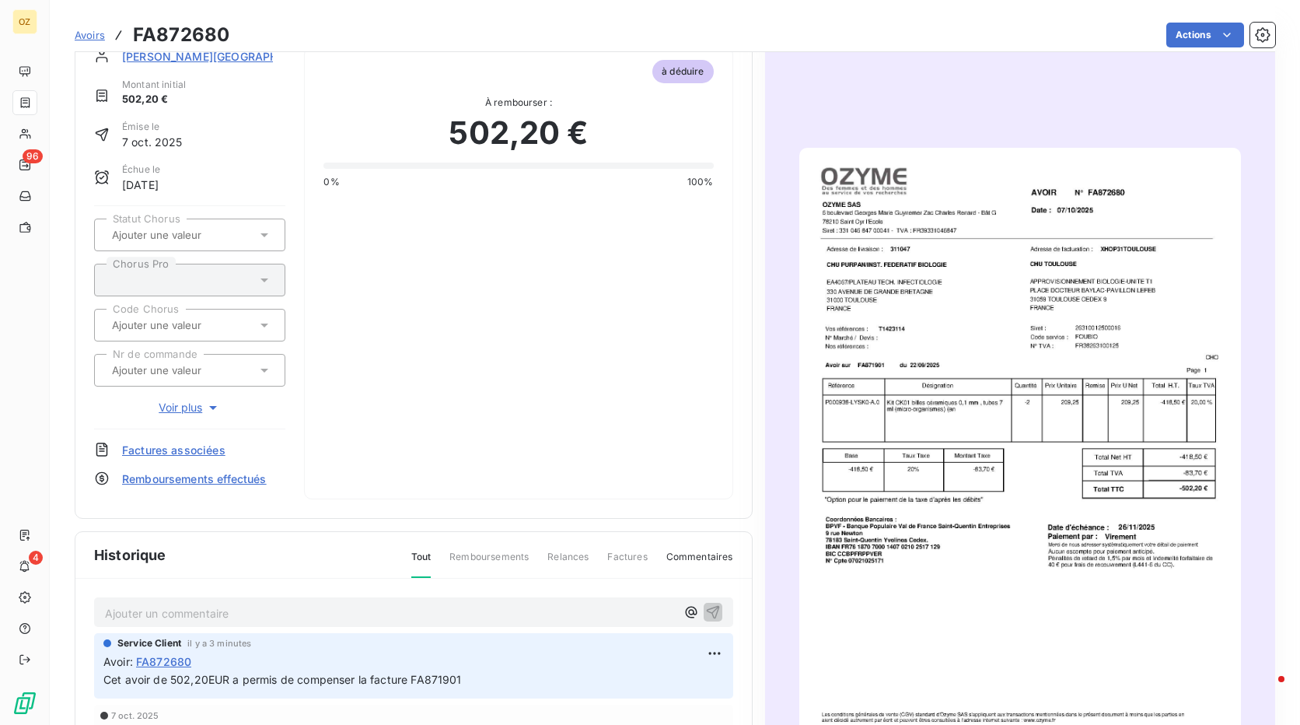
scroll to position [0, 0]
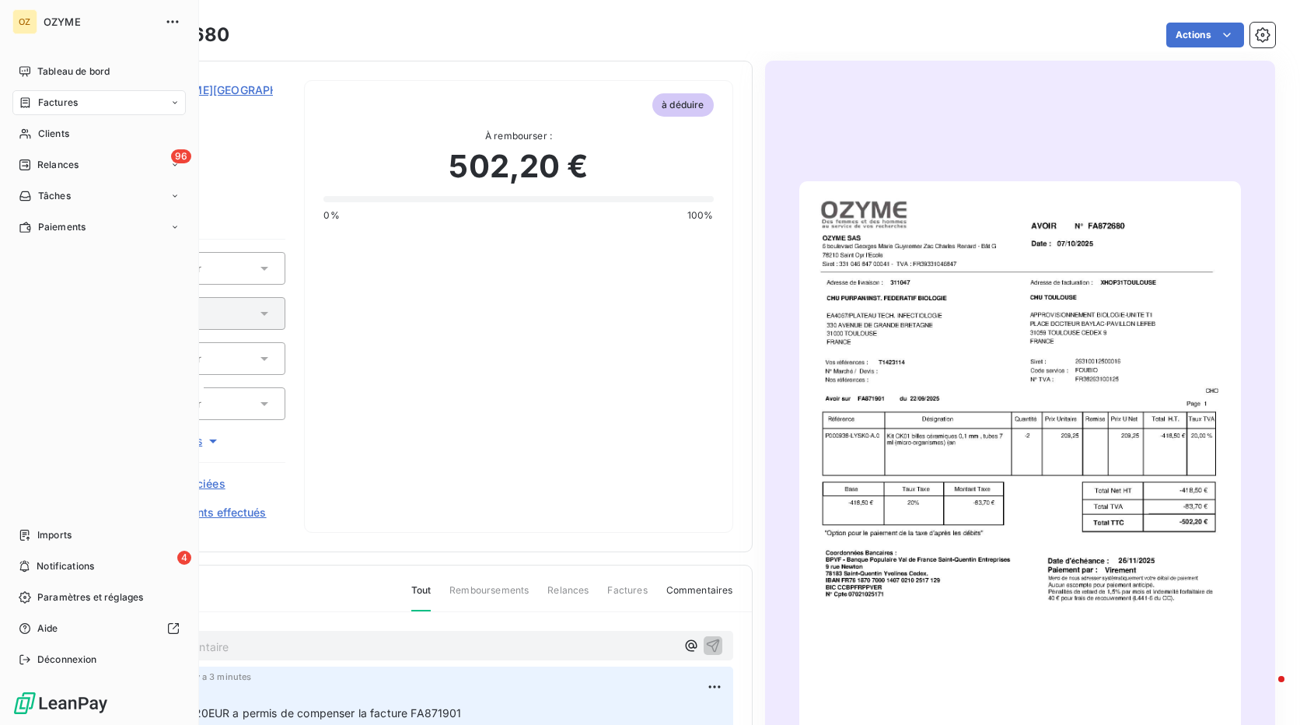
click at [40, 101] on span "Factures" at bounding box center [58, 103] width 40 height 14
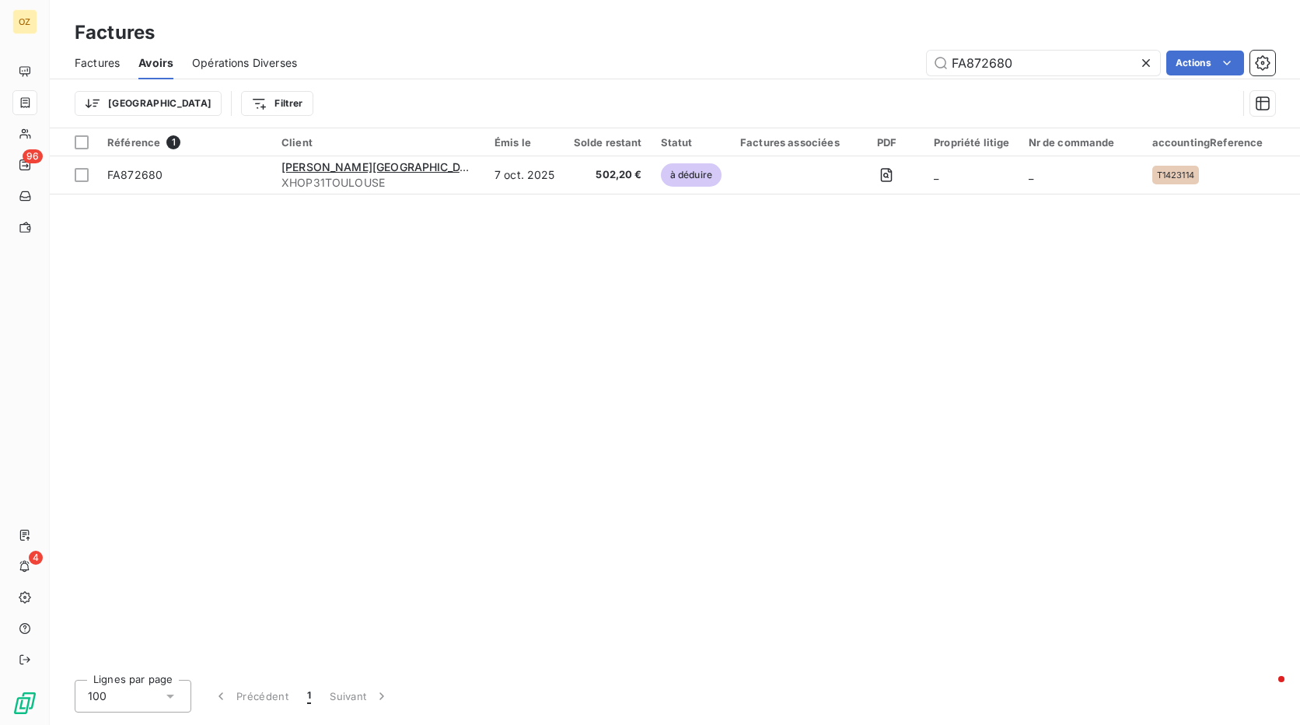
click at [106, 66] on span "Factures" at bounding box center [97, 63] width 45 height 16
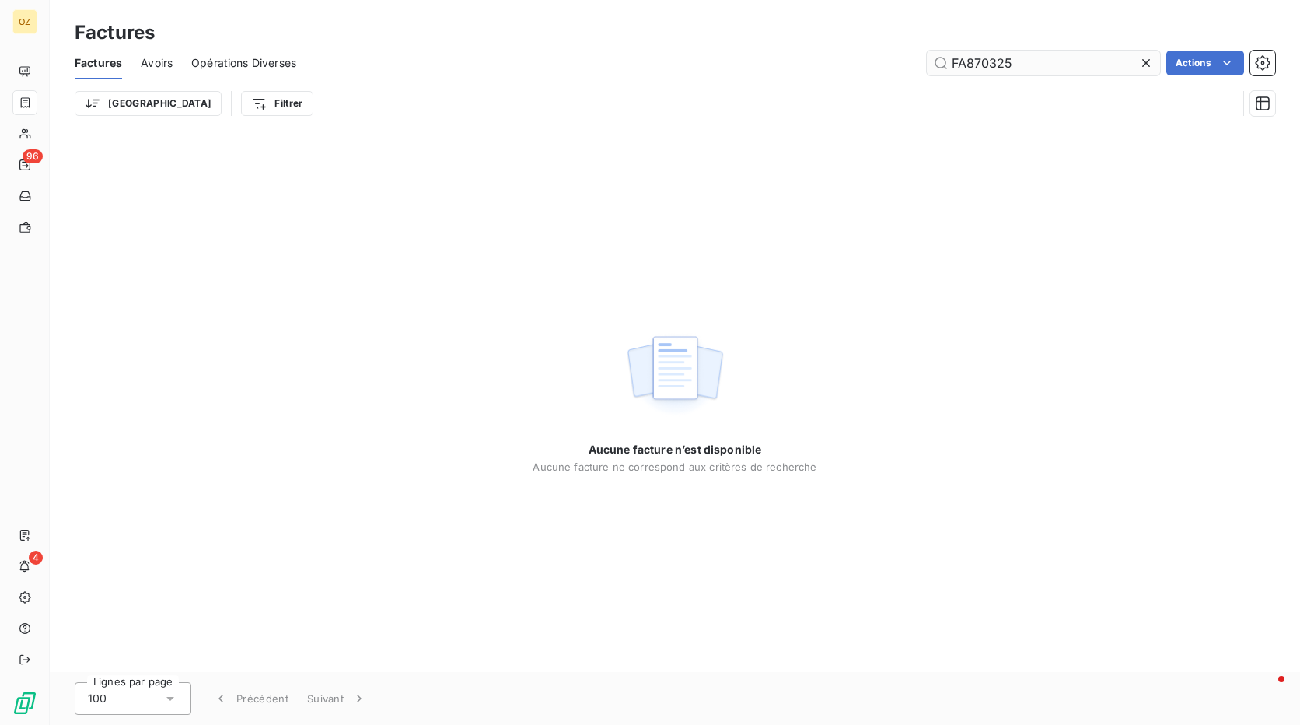
click at [988, 60] on input "FA870325" at bounding box center [1043, 63] width 233 height 25
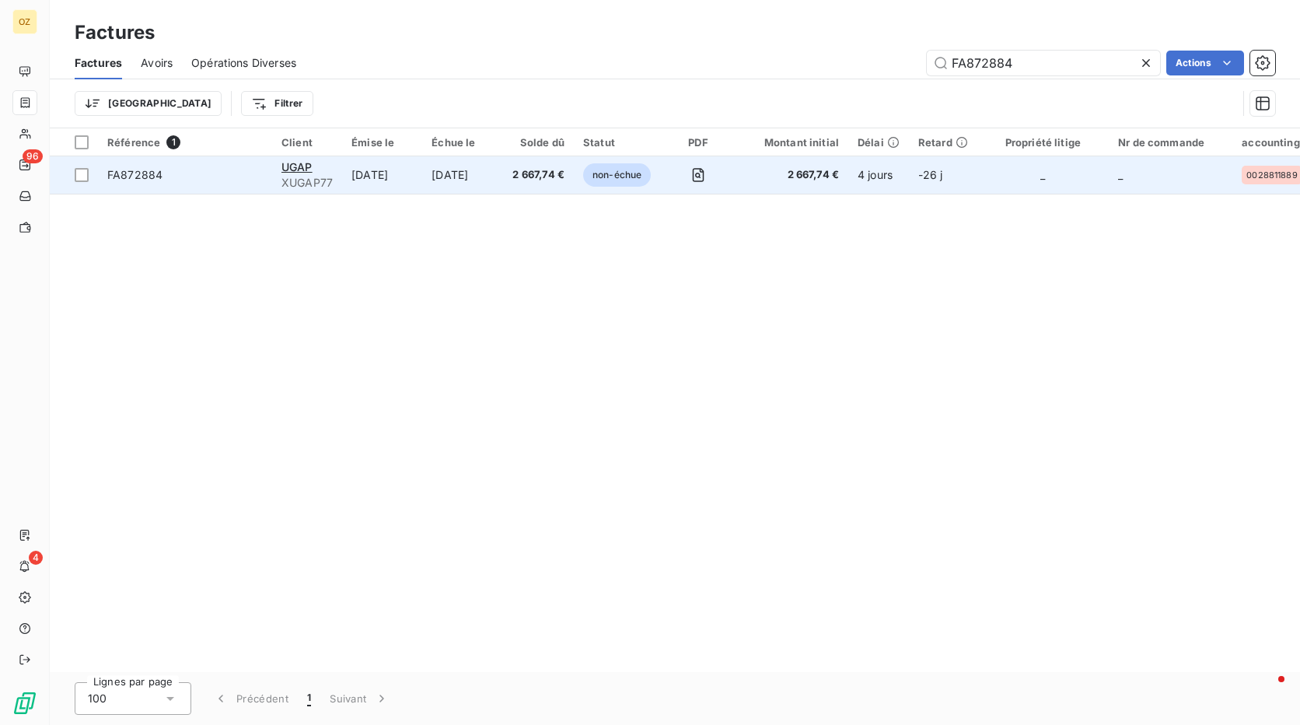
type input "FA872884"
click at [670, 176] on td at bounding box center [697, 174] width 75 height 37
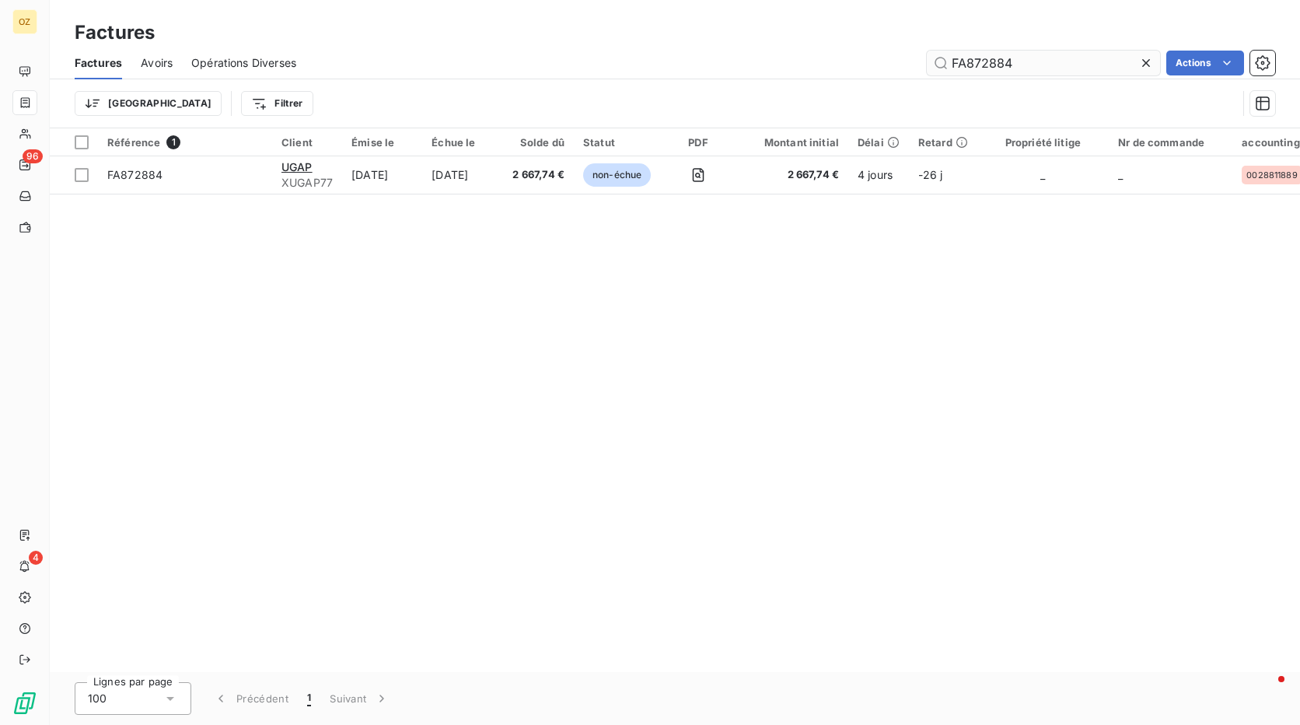
click at [1018, 61] on input "FA872884" at bounding box center [1043, 63] width 233 height 25
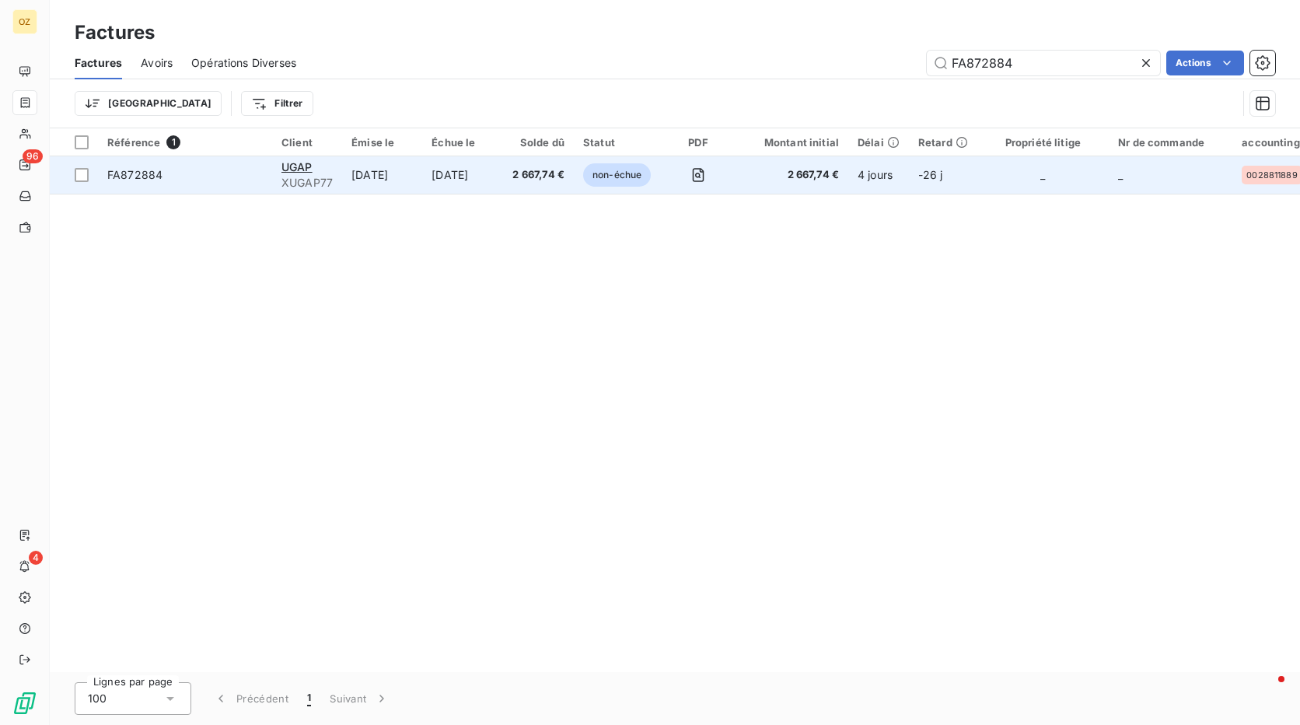
click at [666, 180] on td at bounding box center [697, 174] width 75 height 37
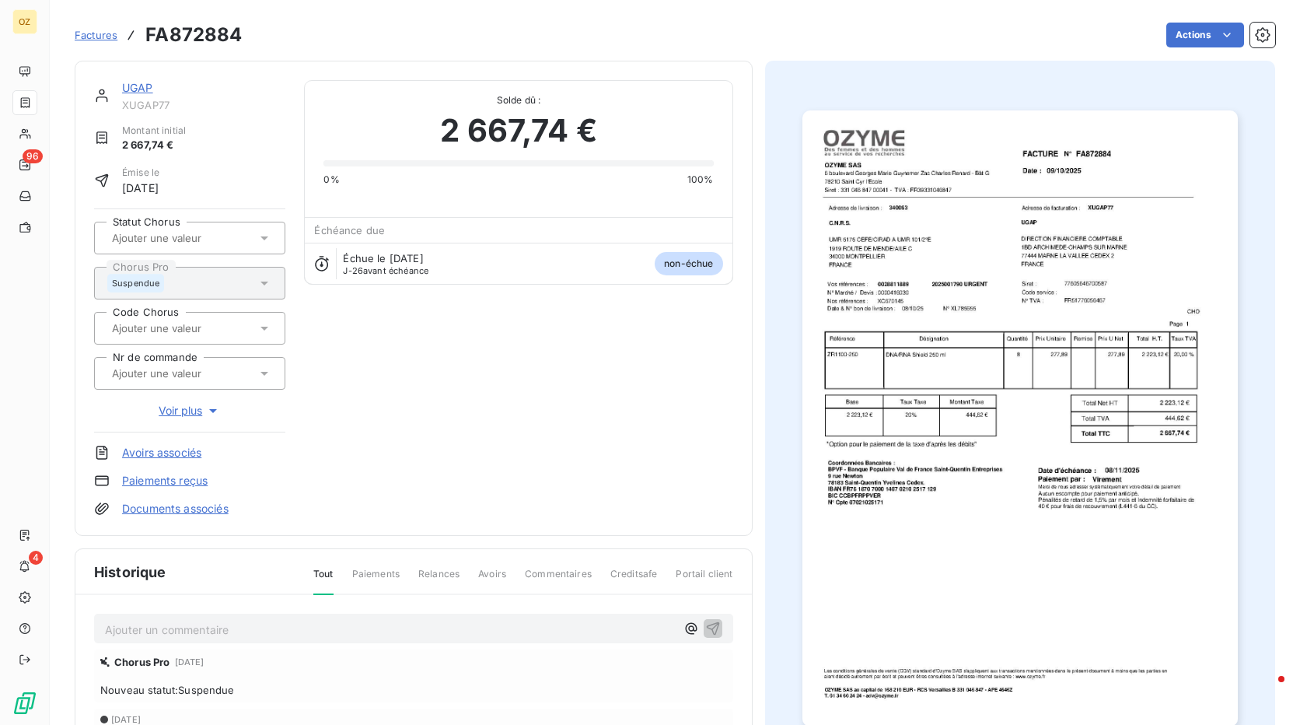
click at [986, 251] on img "button" at bounding box center [1019, 417] width 435 height 615
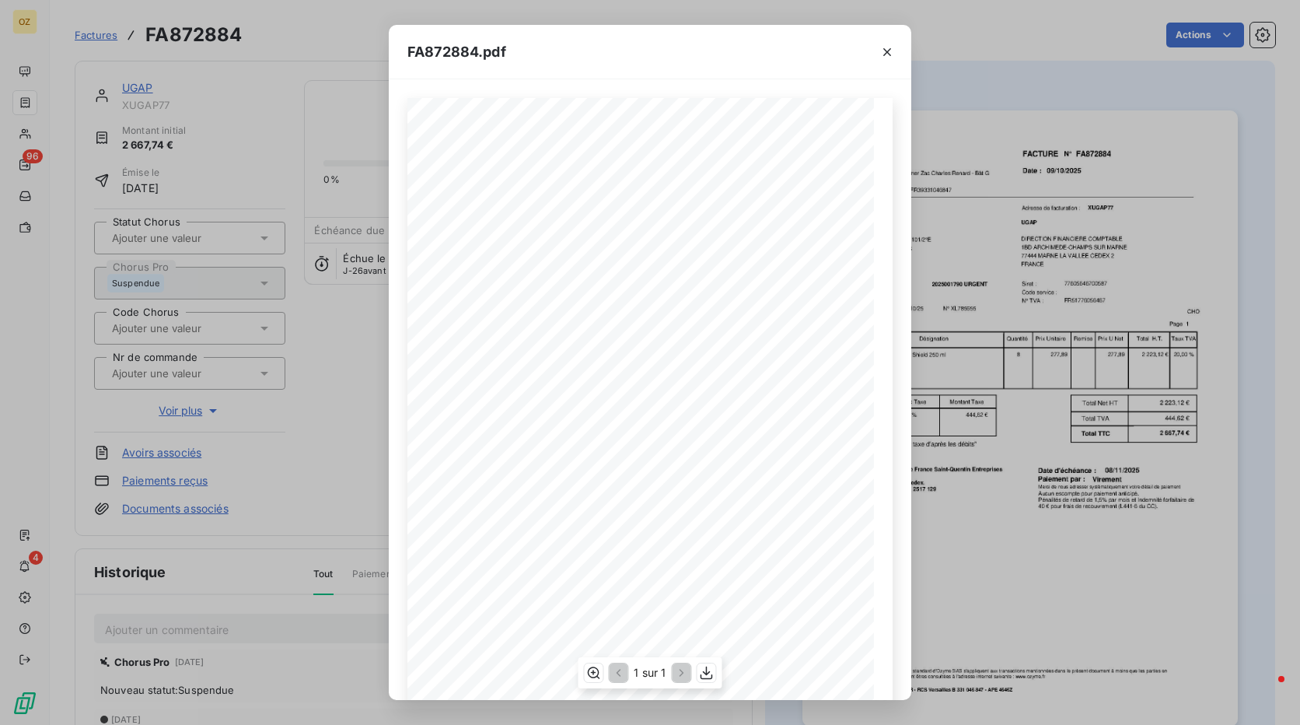
click at [511, 281] on span "0028811889" at bounding box center [516, 283] width 37 height 6
click at [514, 282] on span "0028811889" at bounding box center [516, 283] width 37 height 6
click at [491, 285] on div "Référence Désignation Total H.T. Remise C.N.R.S. UGAP UMR 5175 CEFE/CIRAD A UMR…" at bounding box center [649, 427] width 485 height 659
drag, startPoint x: 521, startPoint y: 283, endPoint x: 499, endPoint y: 284, distance: 21.8
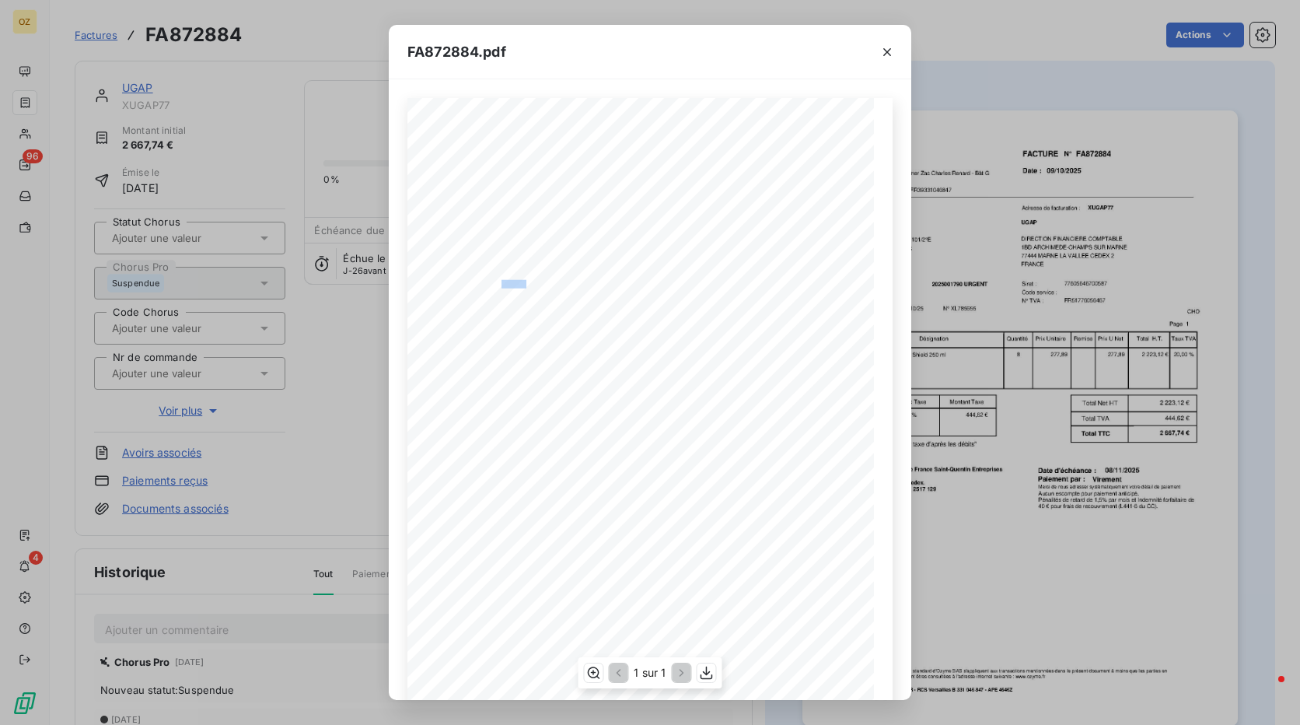
click at [499, 284] on span "0028811889" at bounding box center [516, 283] width 37 height 6
drag, startPoint x: 499, startPoint y: 284, endPoint x: 521, endPoint y: 284, distance: 21.8
click at [520, 284] on span "0028811889" at bounding box center [516, 283] width 37 height 6
click at [511, 281] on span "0028811889" at bounding box center [516, 283] width 37 height 6
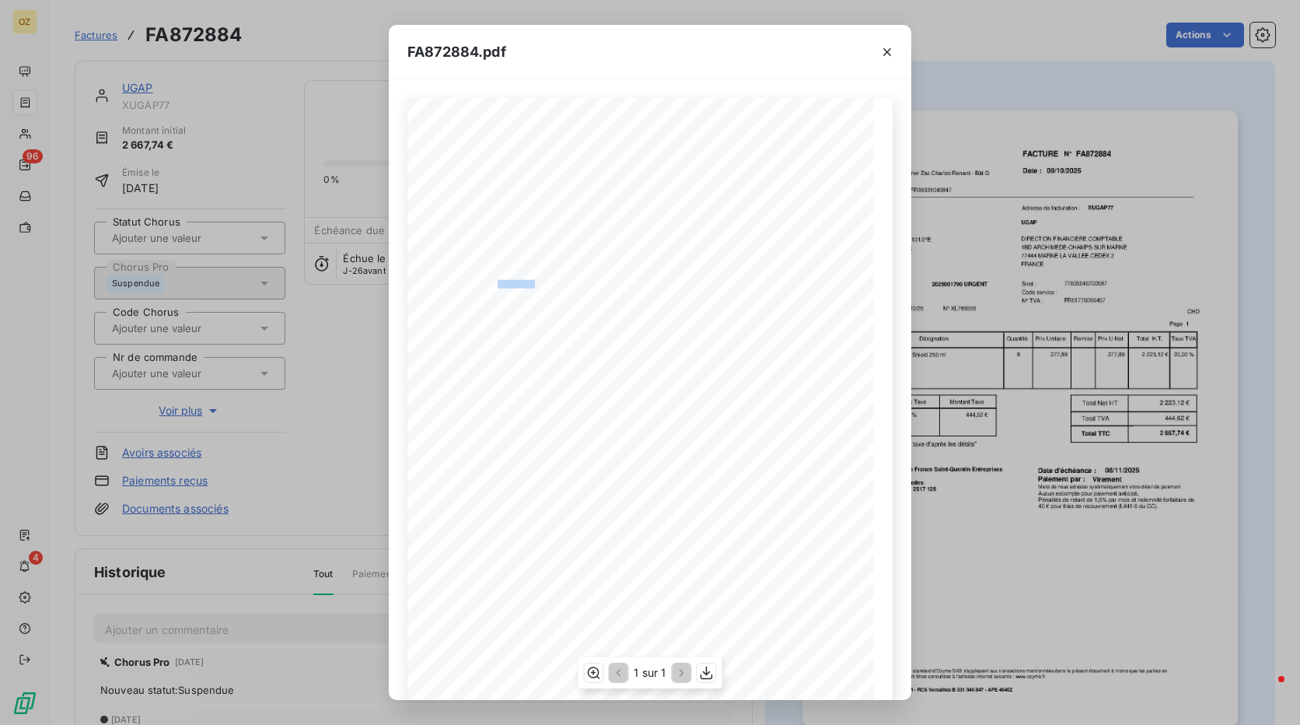
copy span "0028811889"
click at [573, 309] on span "N° XL785655" at bounding box center [588, 309] width 40 height 6
copy span "XL785655"
click at [886, 50] on icon "button" at bounding box center [887, 52] width 8 height 8
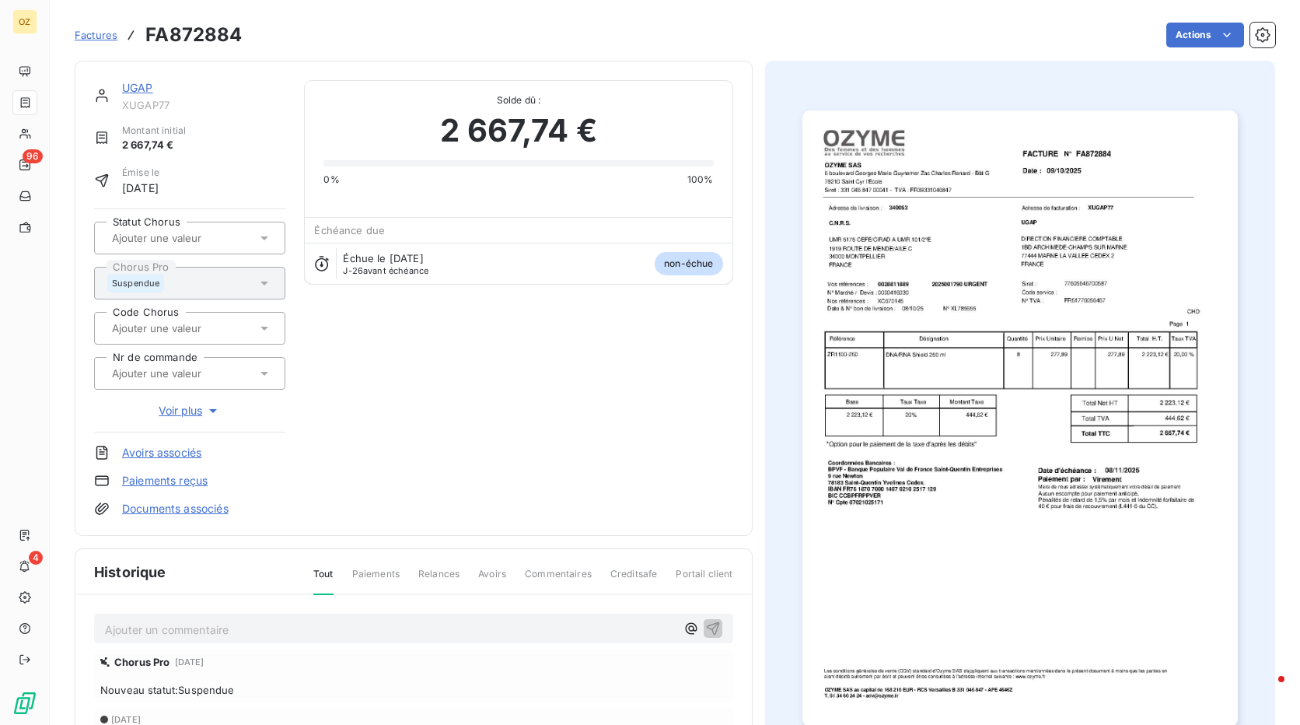
click at [904, 266] on img "button" at bounding box center [1019, 417] width 435 height 615
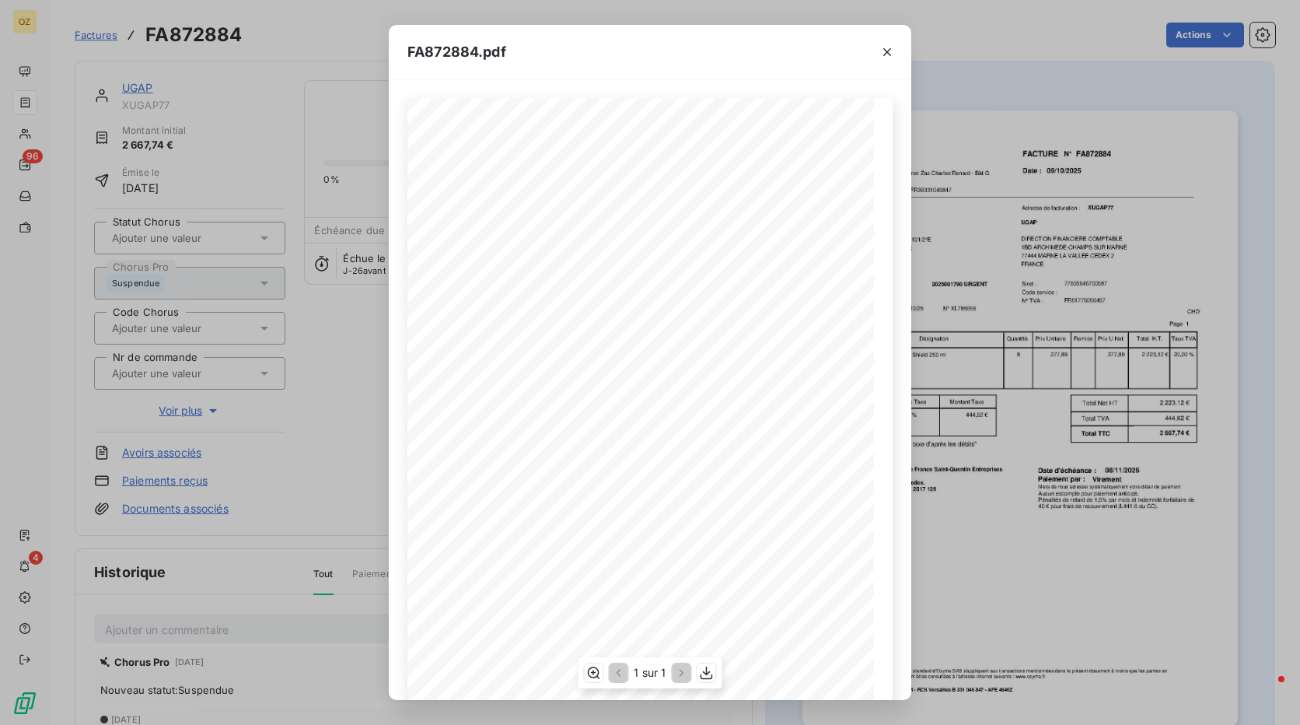
click at [506, 281] on span "0028811889" at bounding box center [516, 283] width 37 height 6
copy span "0028811889"
click at [890, 53] on icon "button" at bounding box center [887, 52] width 16 height 16
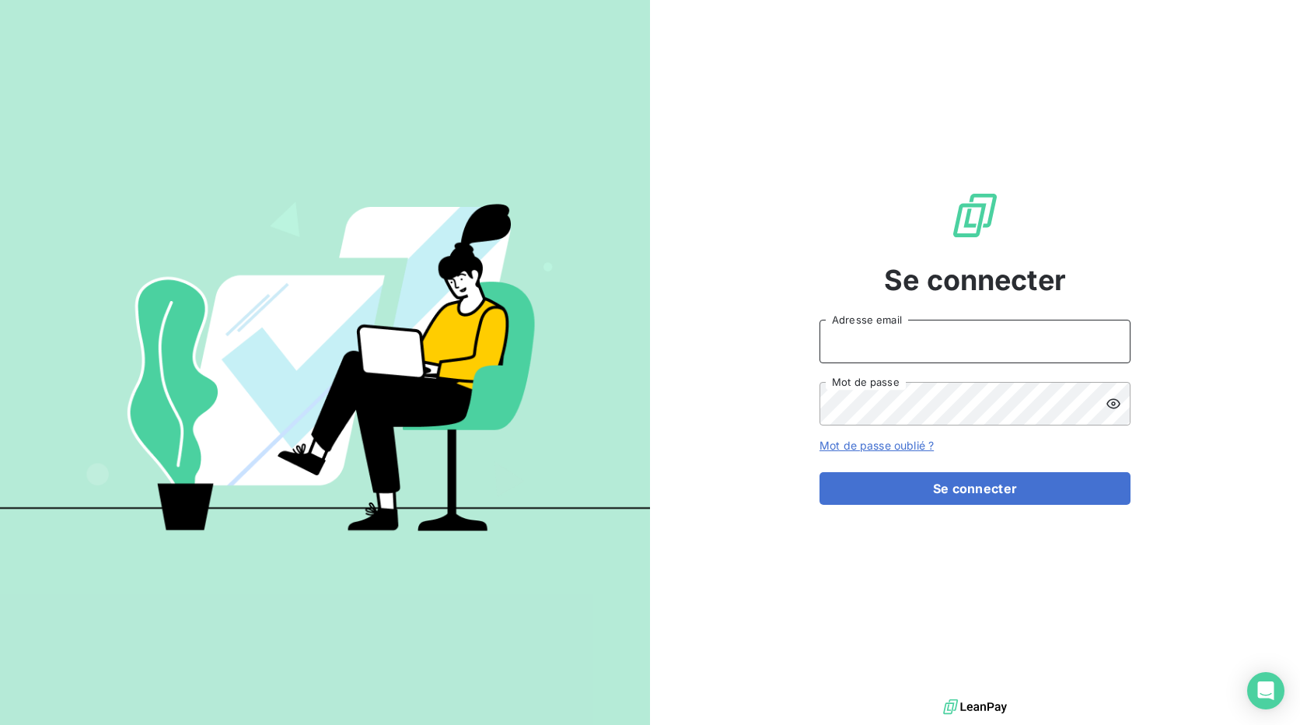
type input "[EMAIL_ADDRESS][DOMAIN_NAME]"
click at [948, 505] on div "Se connecter adv@ozyme.fr Adresse email Mot de passe Mot de passe oublié ? Se c…" at bounding box center [974, 347] width 311 height 695
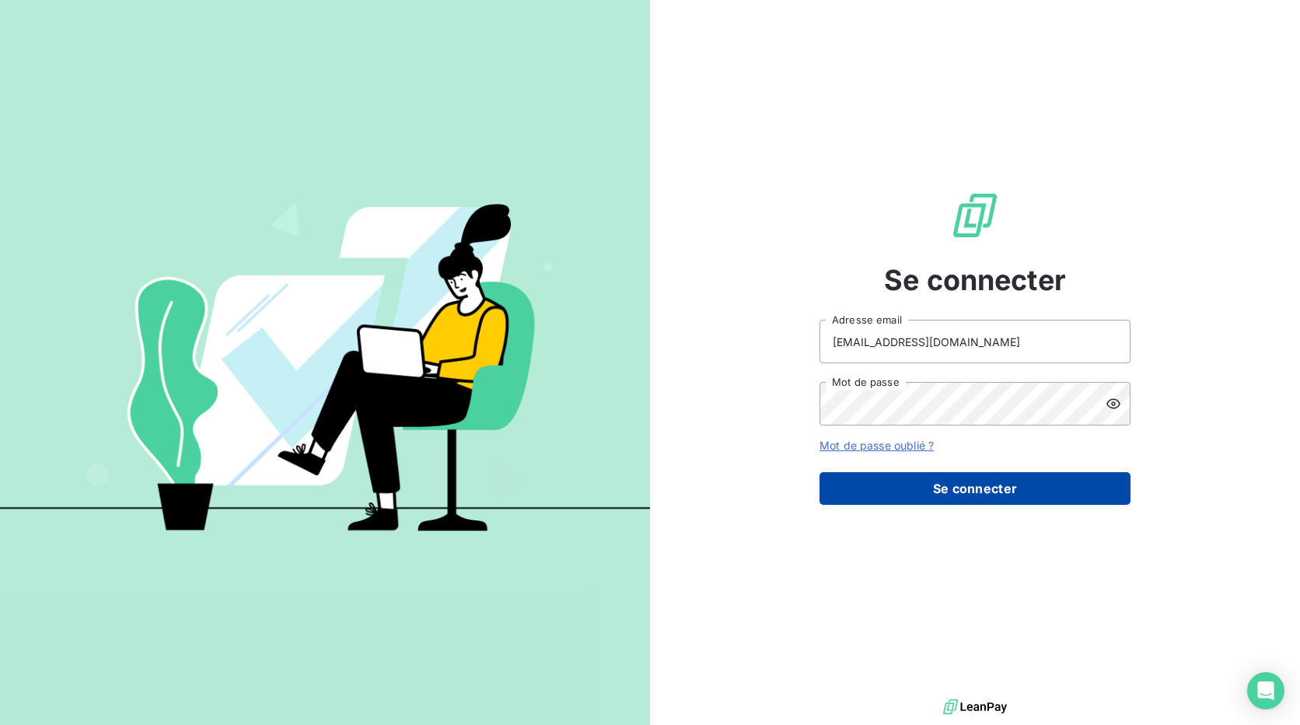
click at [942, 491] on button "Se connecter" at bounding box center [974, 488] width 311 height 33
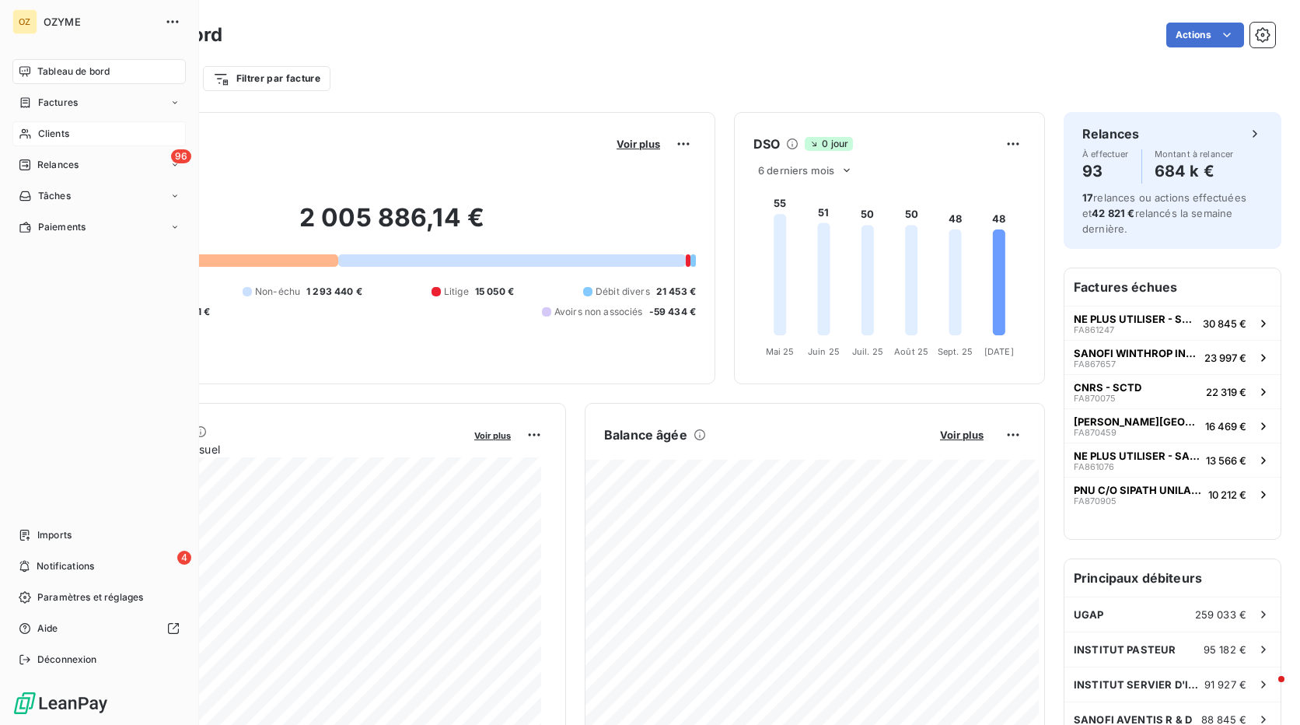
click at [52, 131] on span "Clients" at bounding box center [53, 134] width 31 height 14
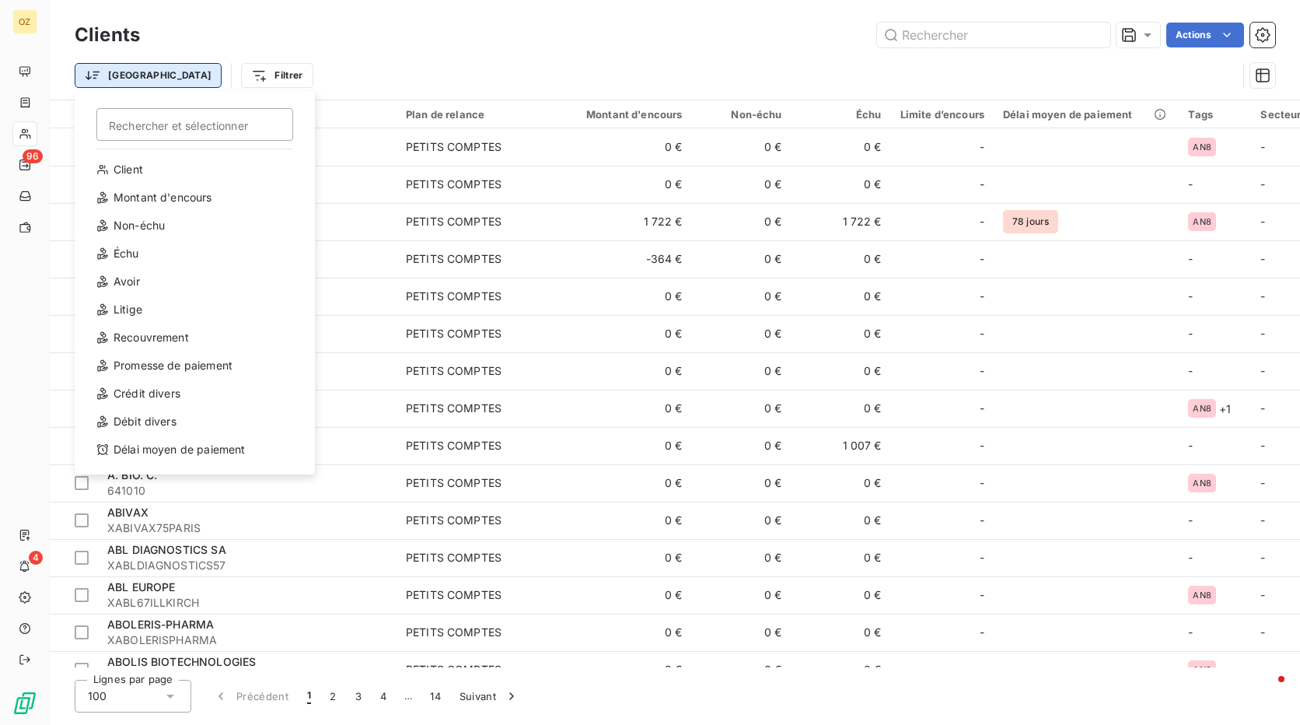
click at [116, 69] on html "OZ 96 4 Clients Actions Trier Rechercher et sélectionner Client Montant d'encou…" at bounding box center [650, 362] width 1300 height 725
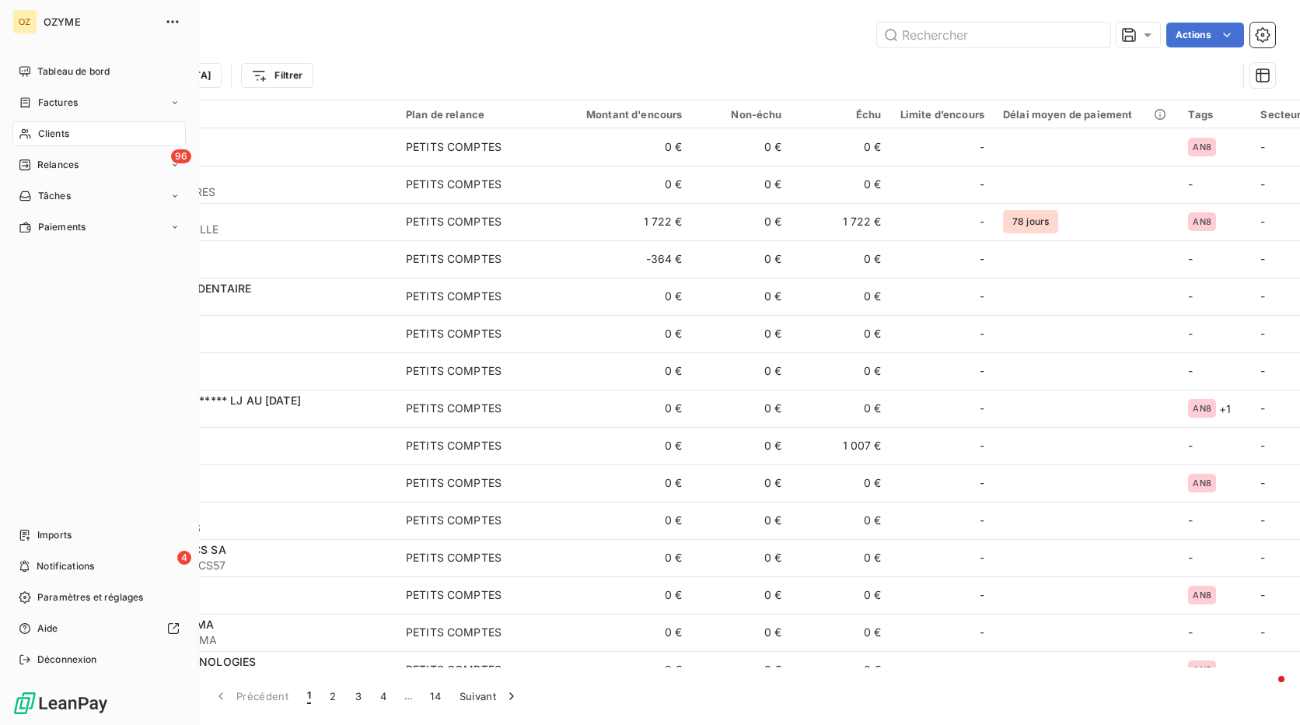
click at [21, 166] on html "OZ OZYME Tableau de bord Factures Clients 96 Relances Tâches Paiements Imports …" at bounding box center [650, 362] width 1300 height 725
click at [35, 169] on div "Relances" at bounding box center [49, 165] width 60 height 14
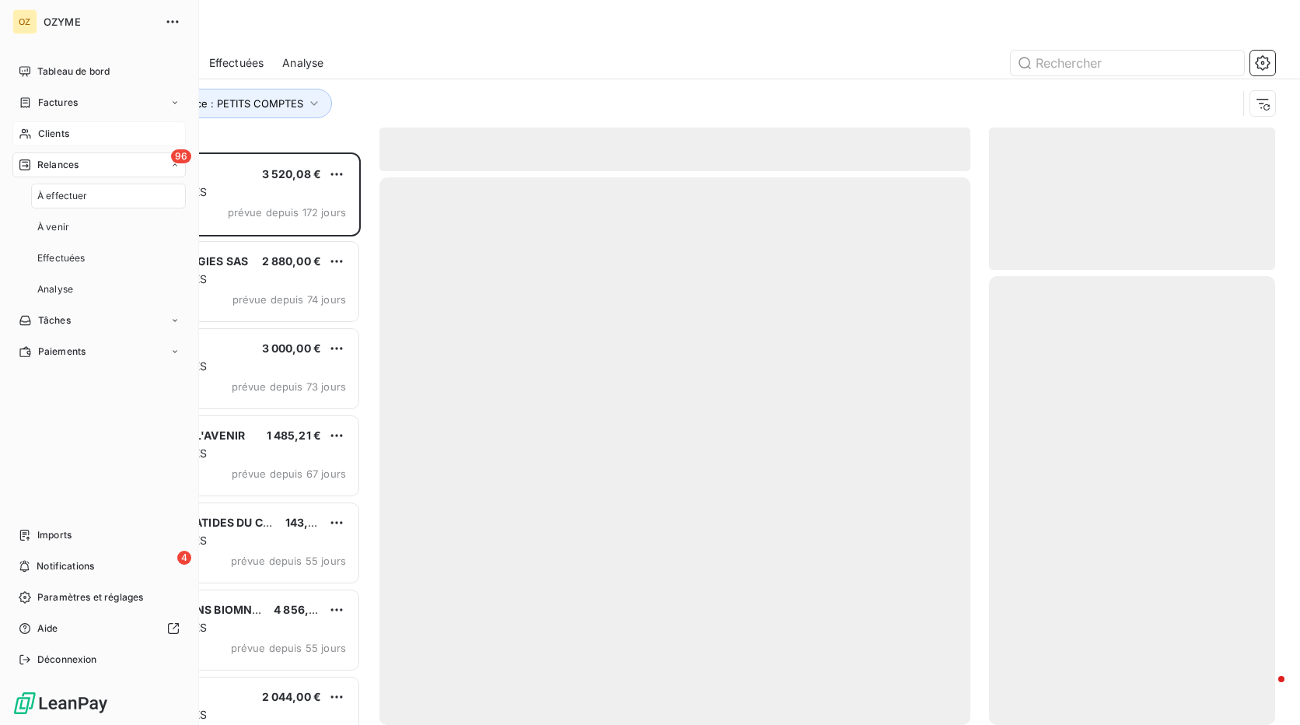
scroll to position [561, 274]
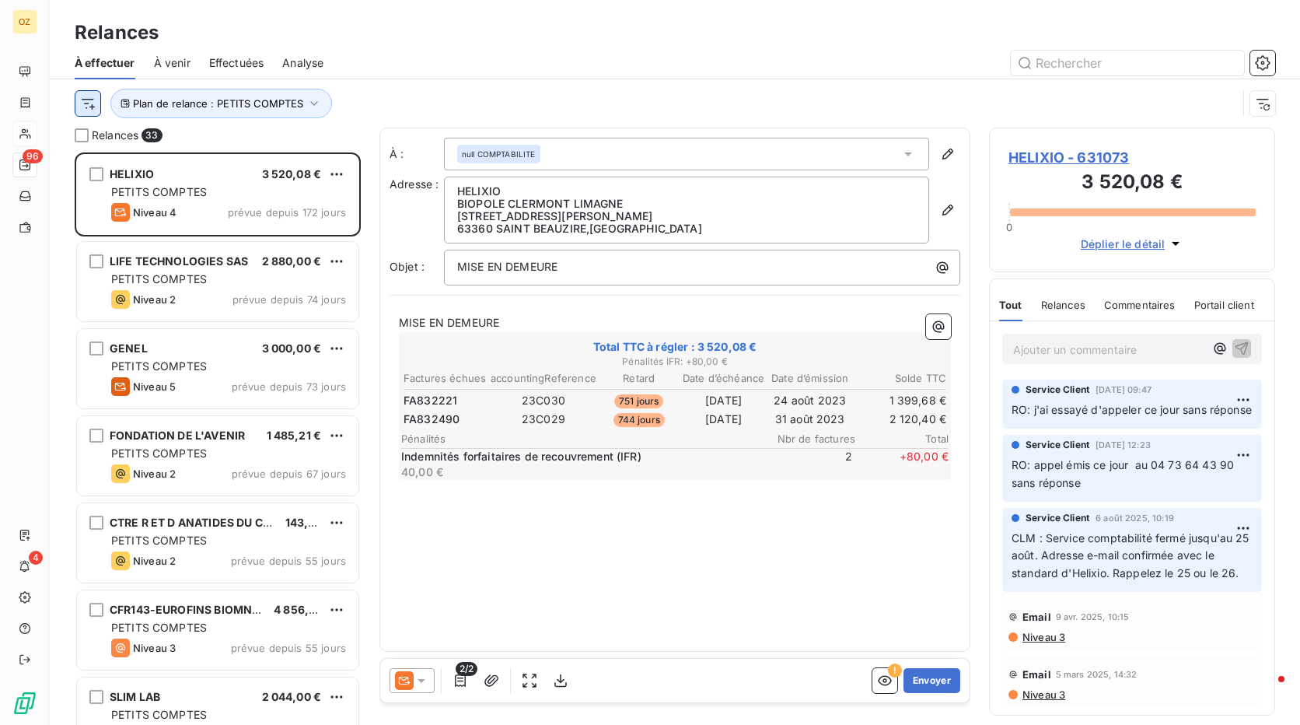
click at [84, 103] on html "OZ 96 4 Relances À effectuer À venir Effectuées Analyse Plan de relance : PETIT…" at bounding box center [650, 362] width 1300 height 725
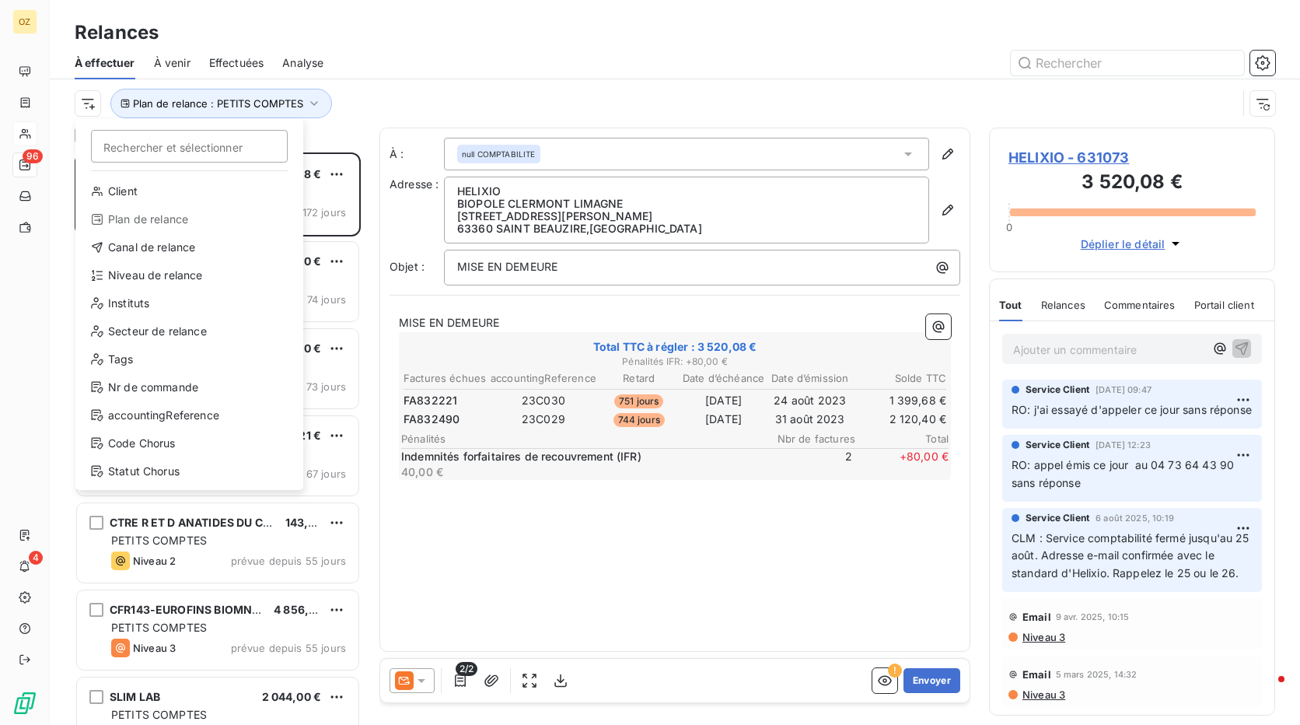
click at [155, 222] on div "Plan de relance" at bounding box center [189, 219] width 215 height 25
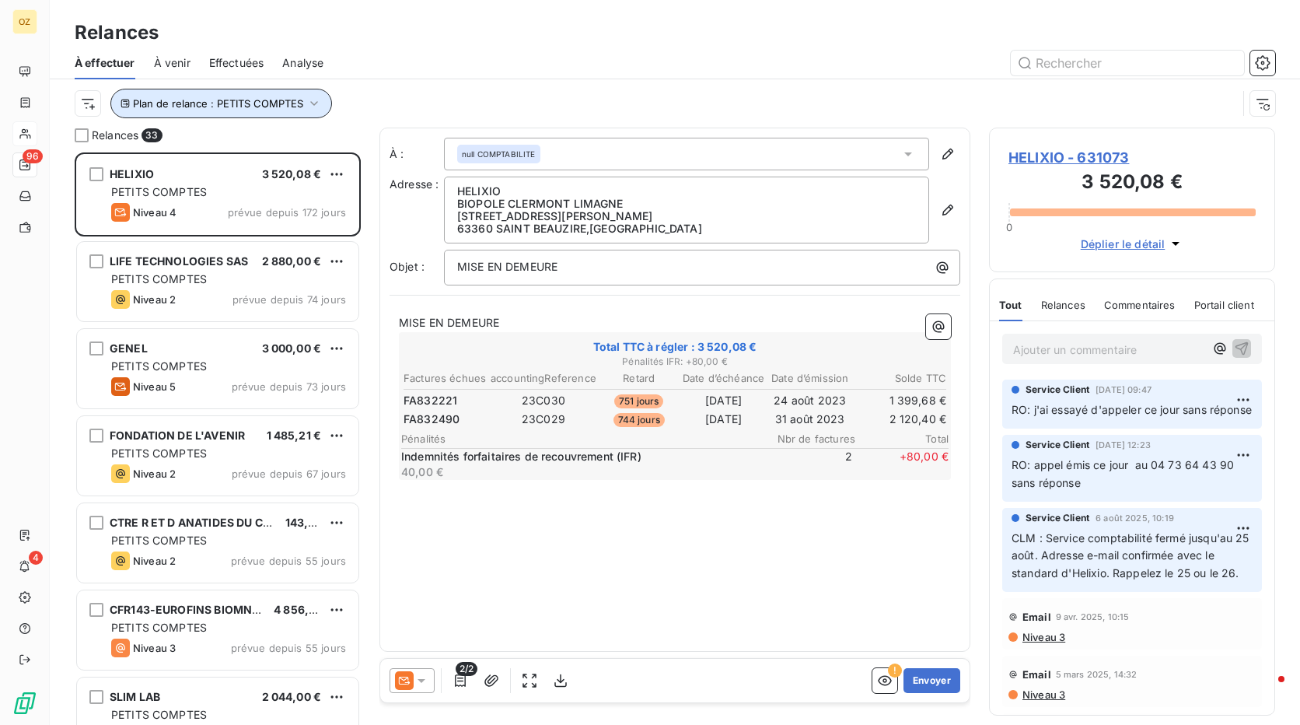
click at [309, 103] on icon "button" at bounding box center [314, 104] width 16 height 16
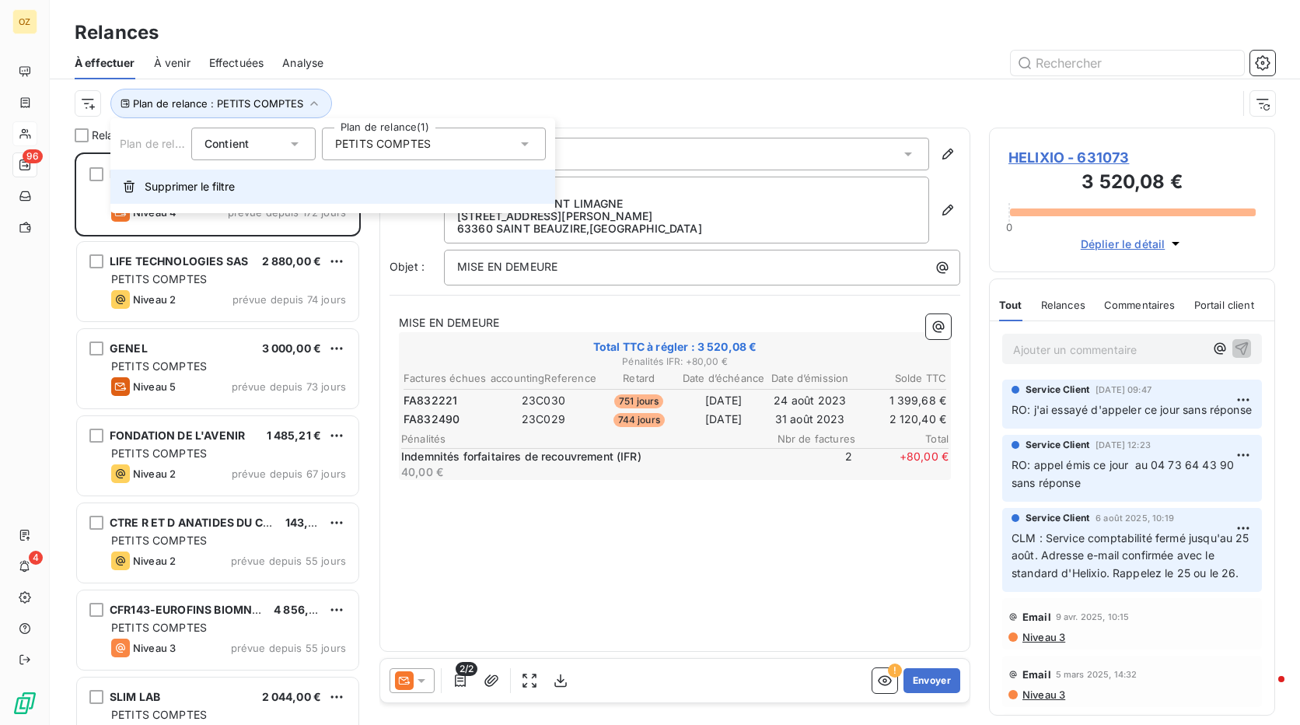
click at [215, 170] on button "Supprimer le filtre" at bounding box center [332, 186] width 445 height 34
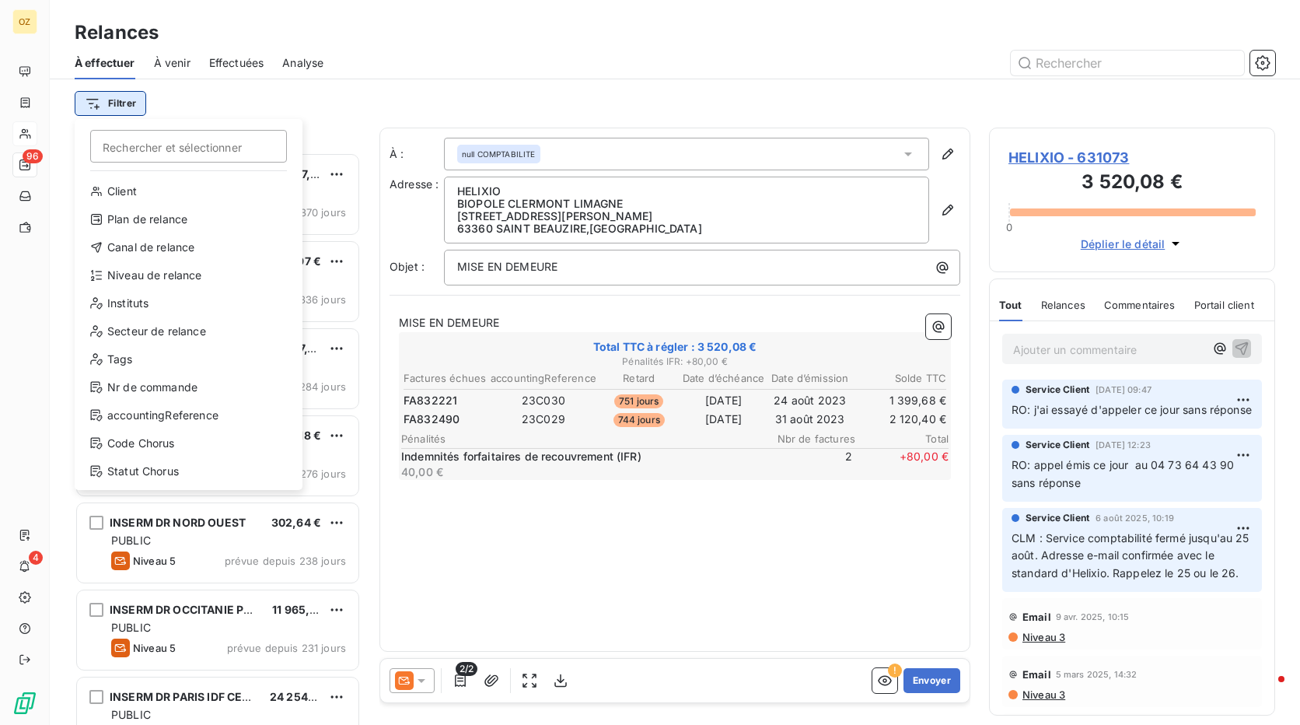
click at [104, 102] on html "OZ 96 4 Relances À effectuer À venir Effectuées Analyse Filtrer Rechercher et s…" at bounding box center [650, 362] width 1300 height 725
click at [136, 214] on div "Plan de relance" at bounding box center [188, 219] width 215 height 25
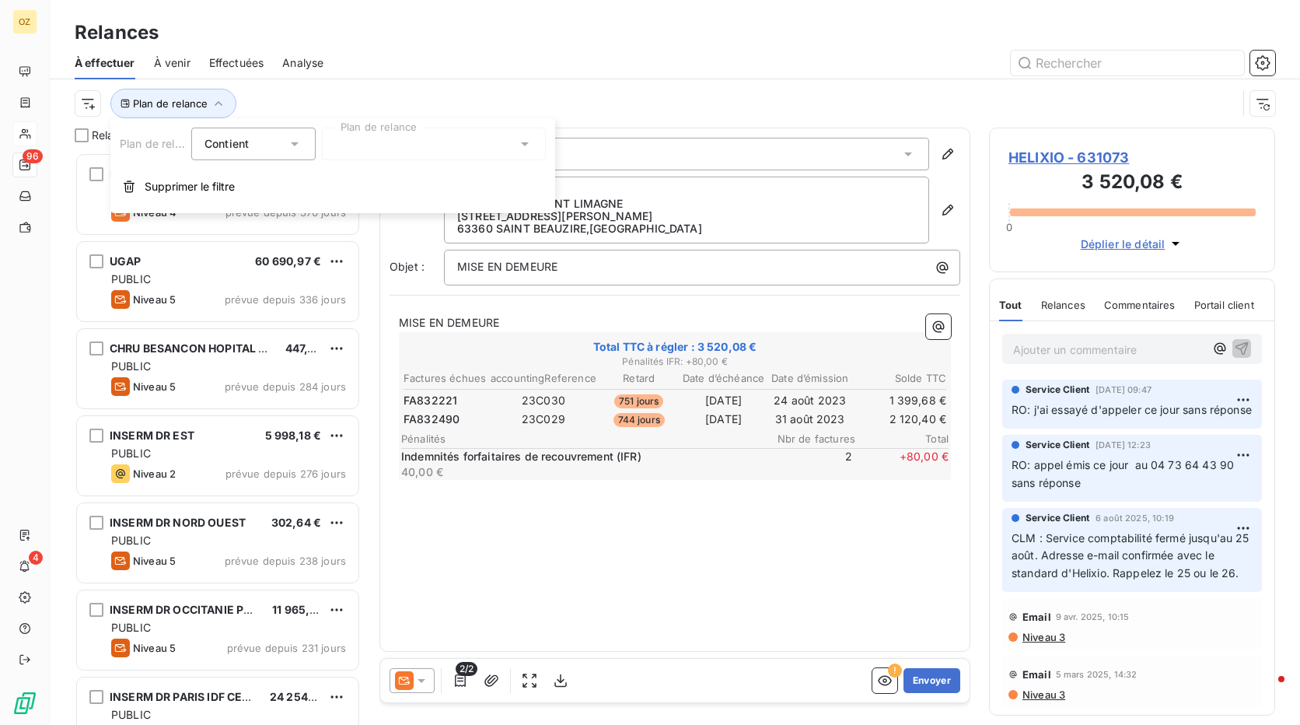
click at [382, 132] on div at bounding box center [434, 144] width 224 height 33
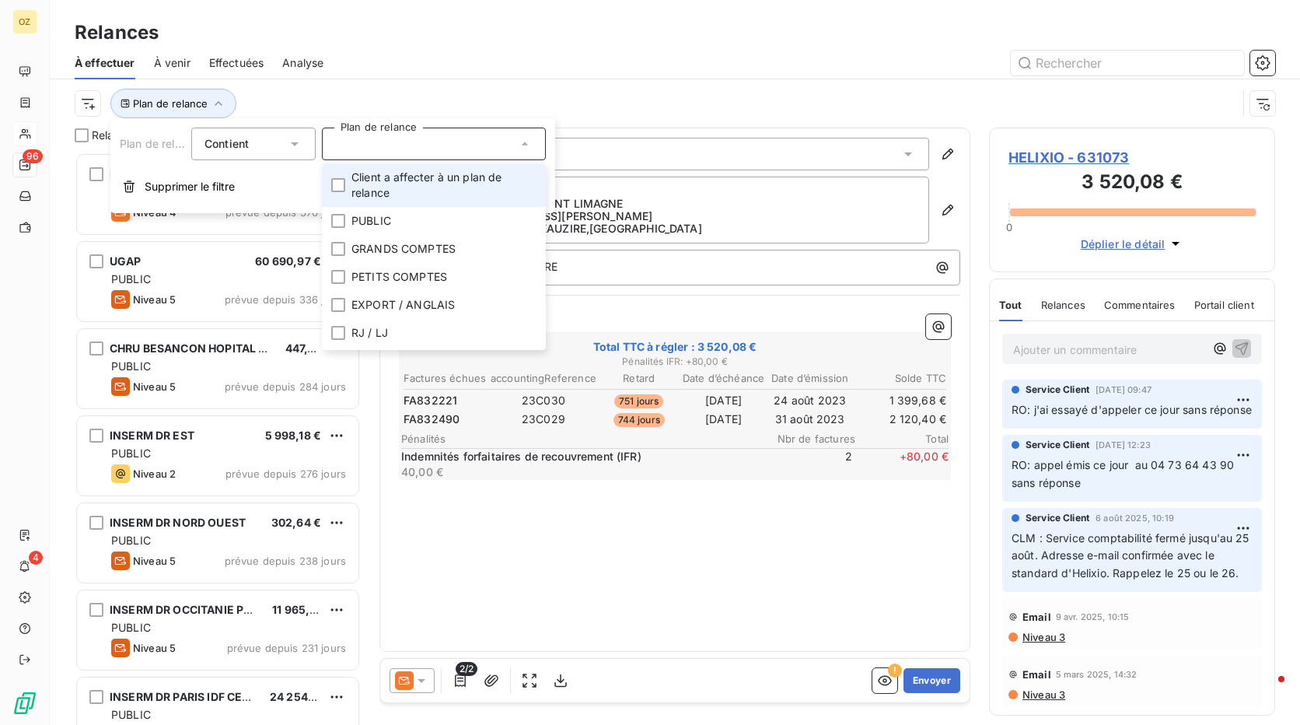
click at [384, 187] on span "Client a affecter à un plan de relance" at bounding box center [443, 184] width 185 height 31
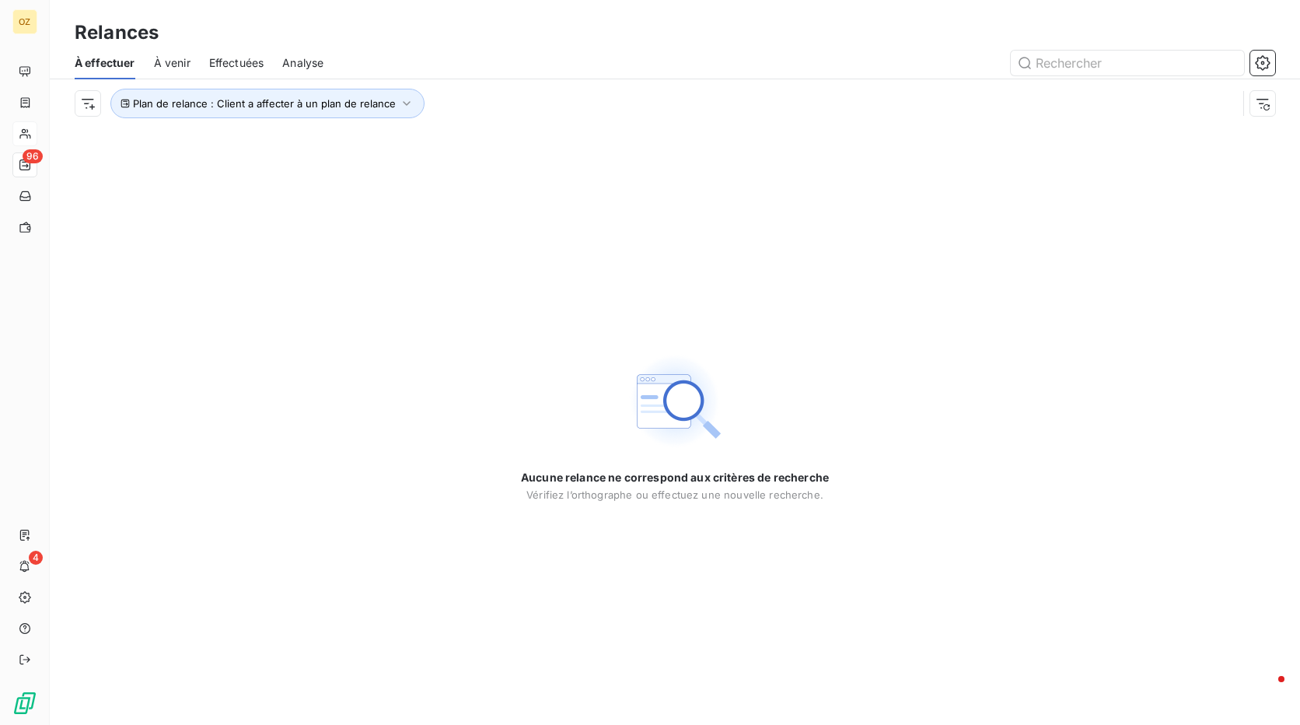
click at [788, 194] on div "Aucune relance ne correspond aux critères de recherche Vérifiez l’orthographe o…" at bounding box center [675, 426] width 1250 height 597
click at [224, 106] on span "Plan de relance : Client a affecter à un plan de relance" at bounding box center [264, 103] width 263 height 12
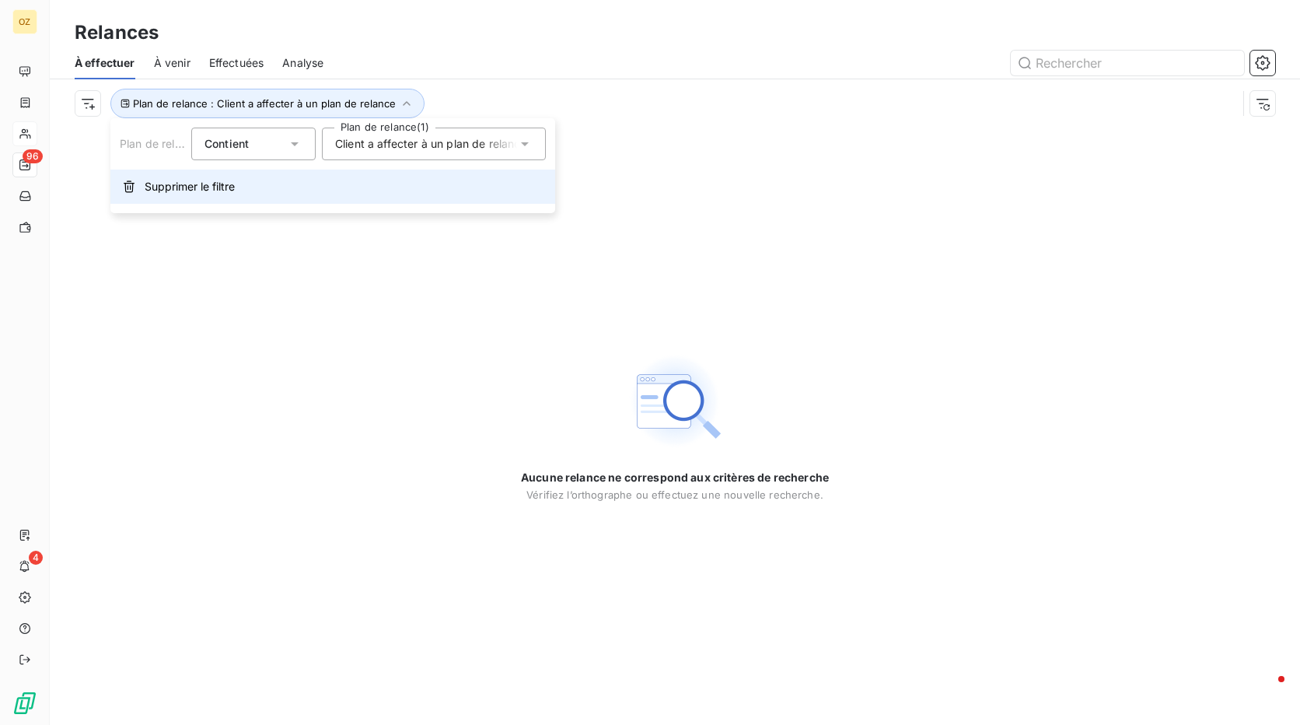
click at [212, 181] on span "Supprimer le filtre" at bounding box center [190, 187] width 90 height 16
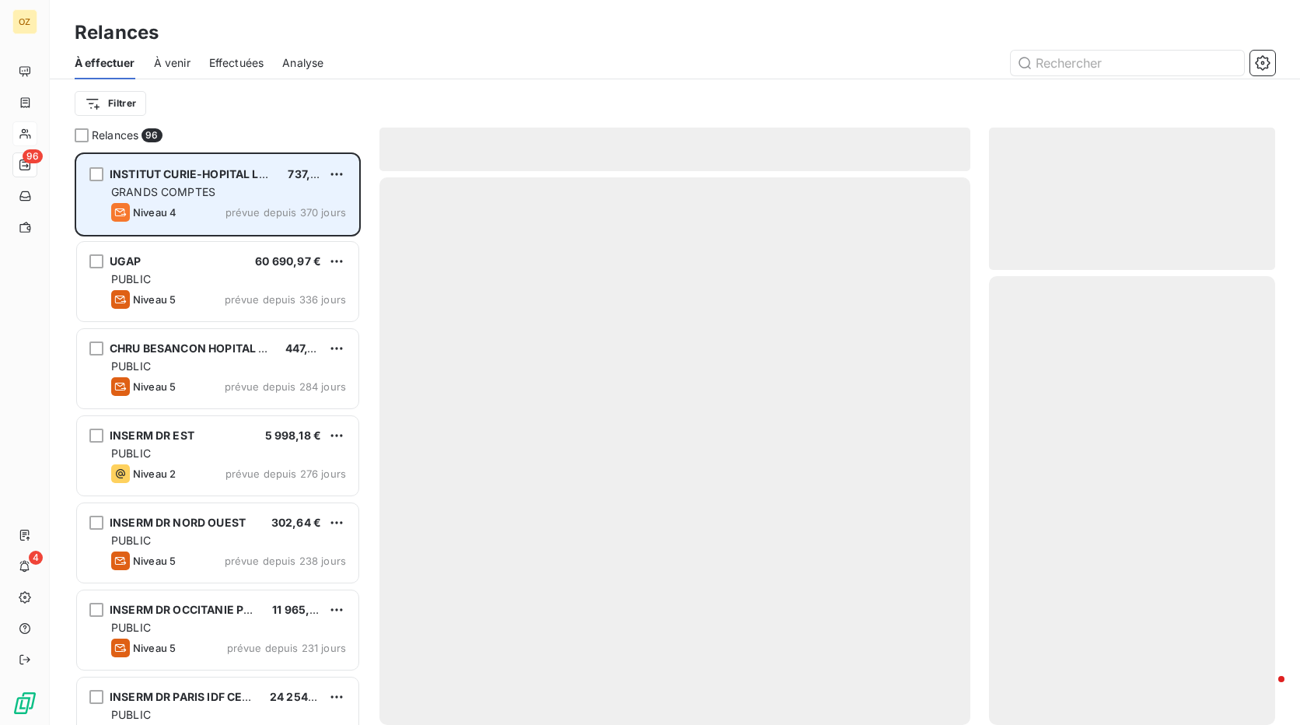
scroll to position [561, 274]
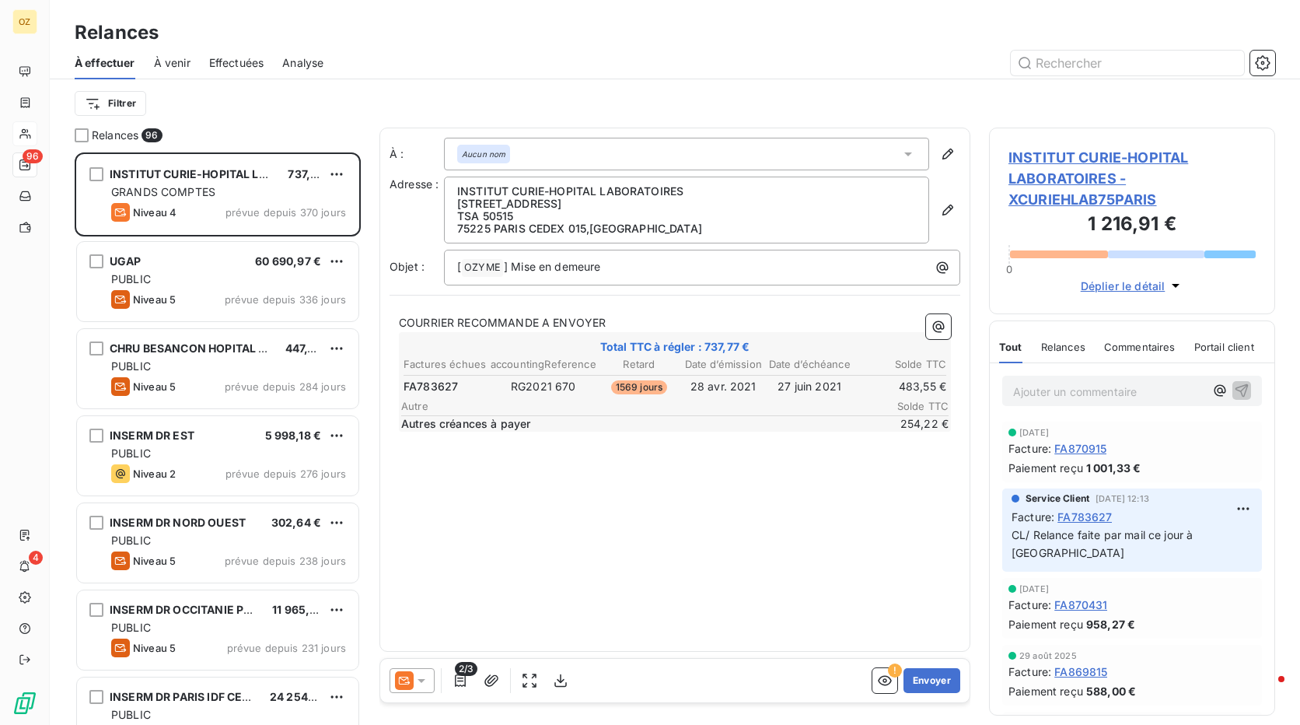
click at [600, 505] on div "À : Aucun nom Adresse : INSTITUT CURIE-HOPITAL LABORATOIRES 26 RUE D'ULM TSA 50…" at bounding box center [674, 390] width 591 height 524
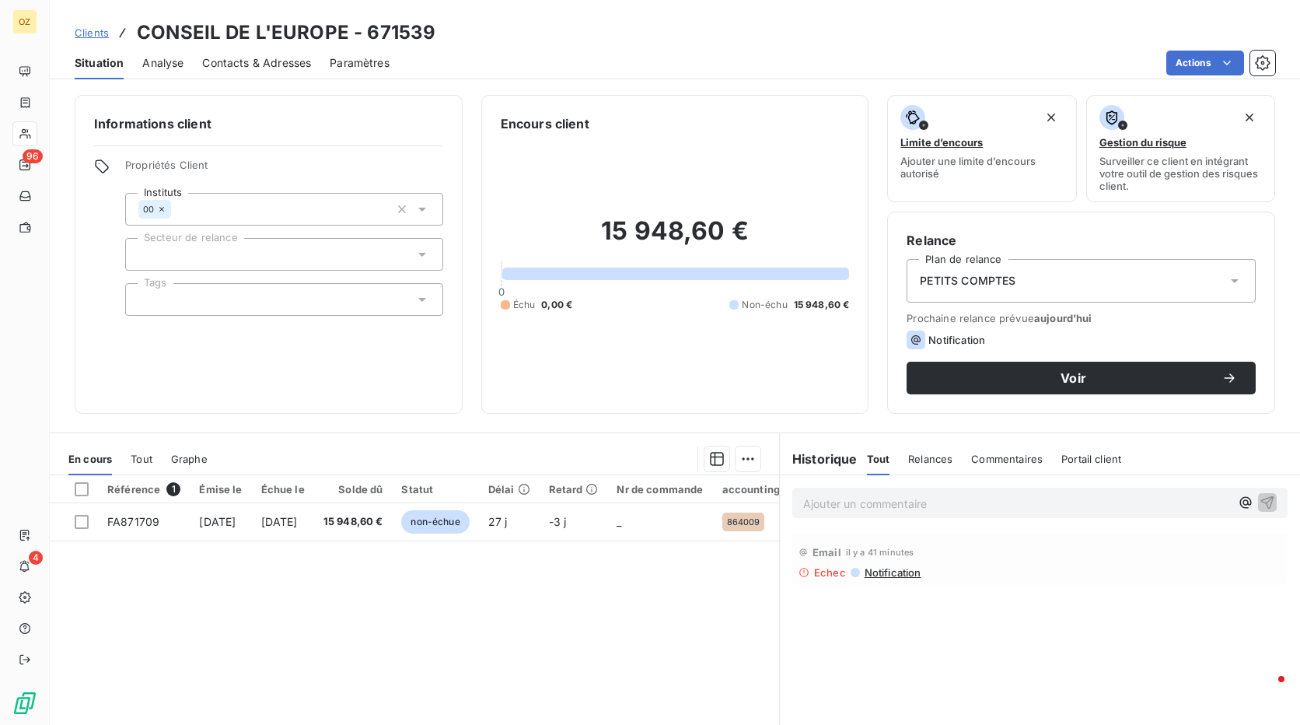
click at [248, 65] on span "Contacts & Adresses" at bounding box center [256, 63] width 109 height 16
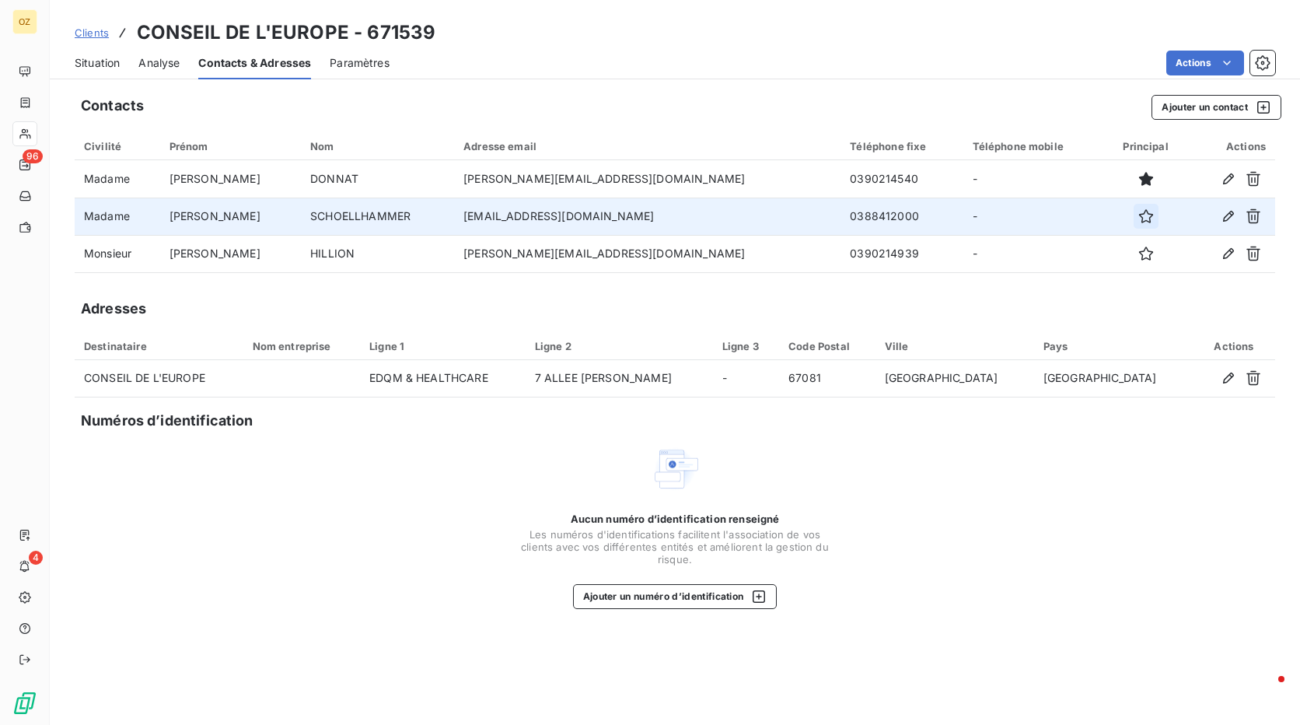
click at [1138, 221] on icon "button" at bounding box center [1146, 216] width 16 height 16
click at [89, 66] on span "Situation" at bounding box center [97, 63] width 45 height 16
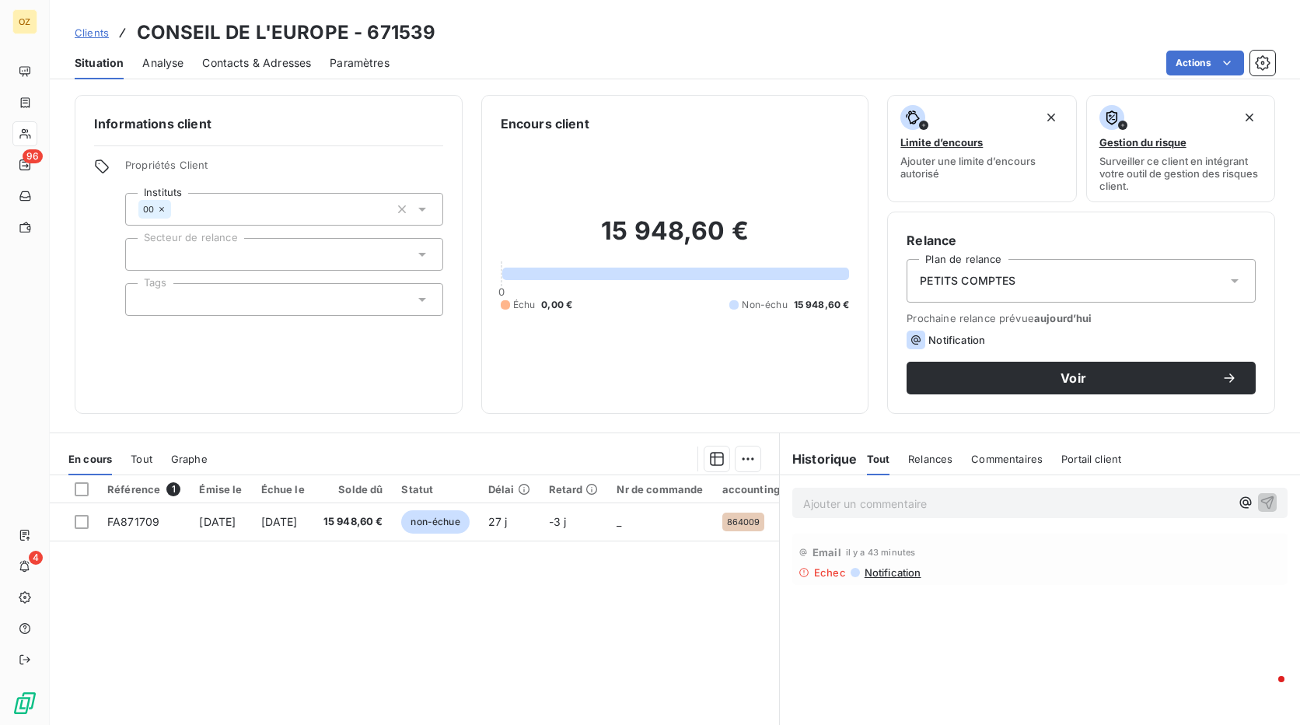
click at [224, 60] on span "Contacts & Adresses" at bounding box center [256, 63] width 109 height 16
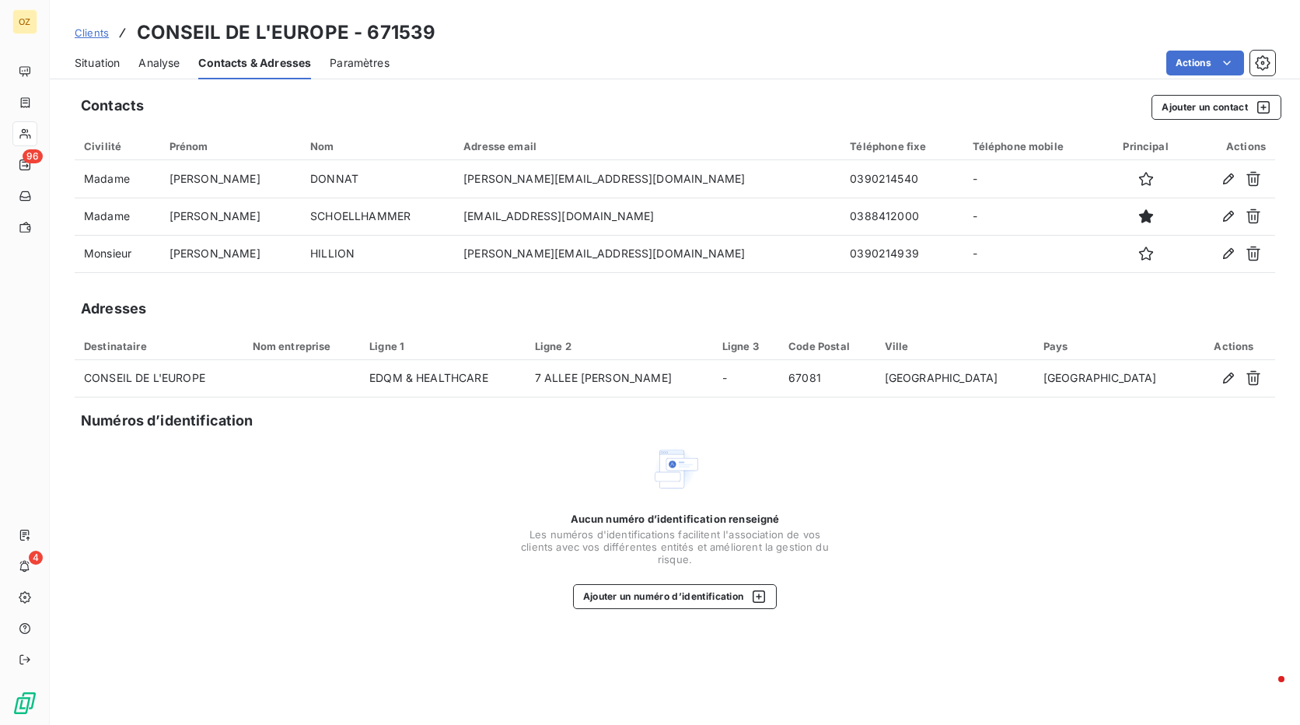
click at [115, 67] on span "Situation" at bounding box center [97, 63] width 45 height 16
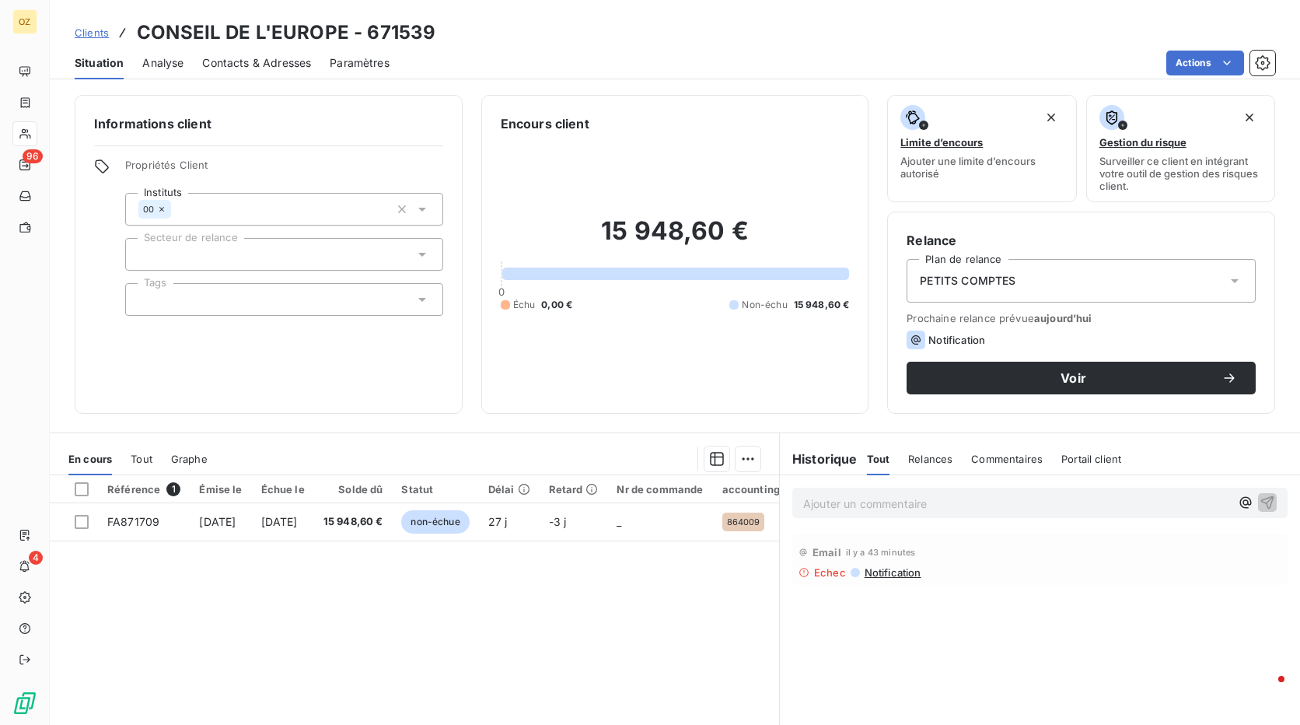
click at [895, 574] on span "Notification" at bounding box center [892, 572] width 58 height 12
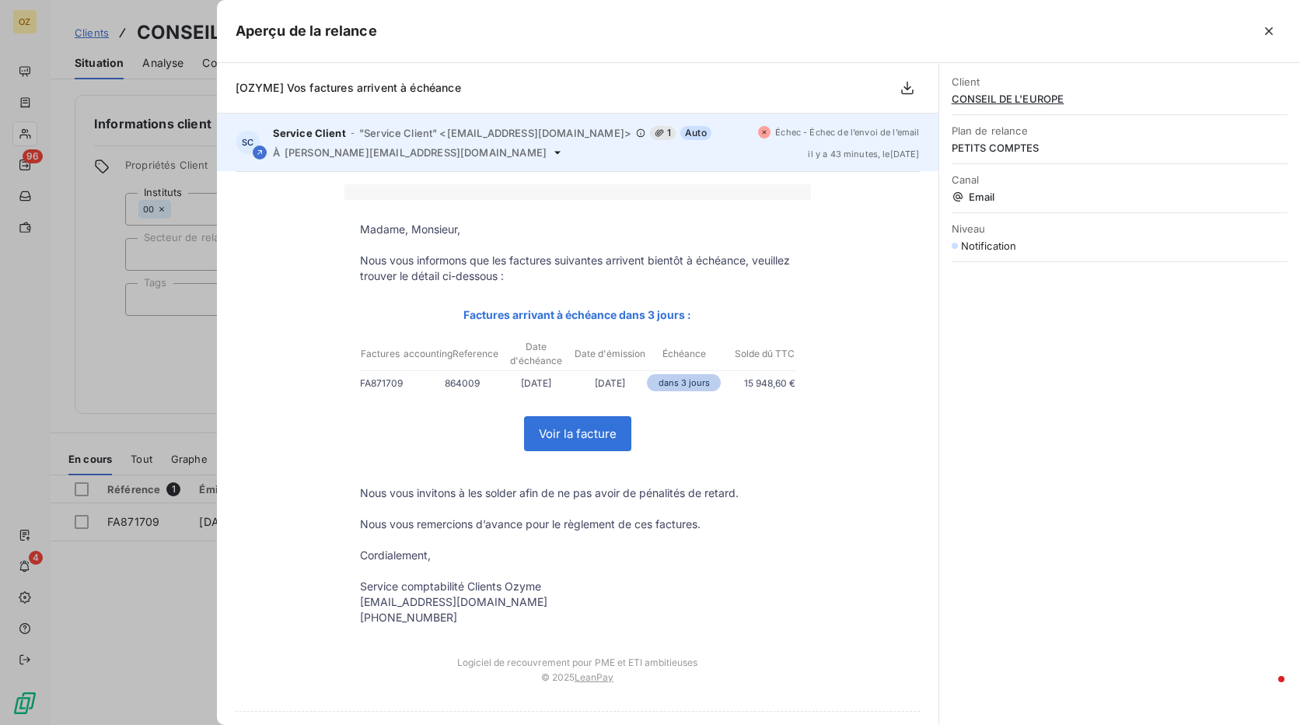
click at [834, 134] on span "Échec - Échec de l’envoi de l’email" at bounding box center [847, 132] width 144 height 9
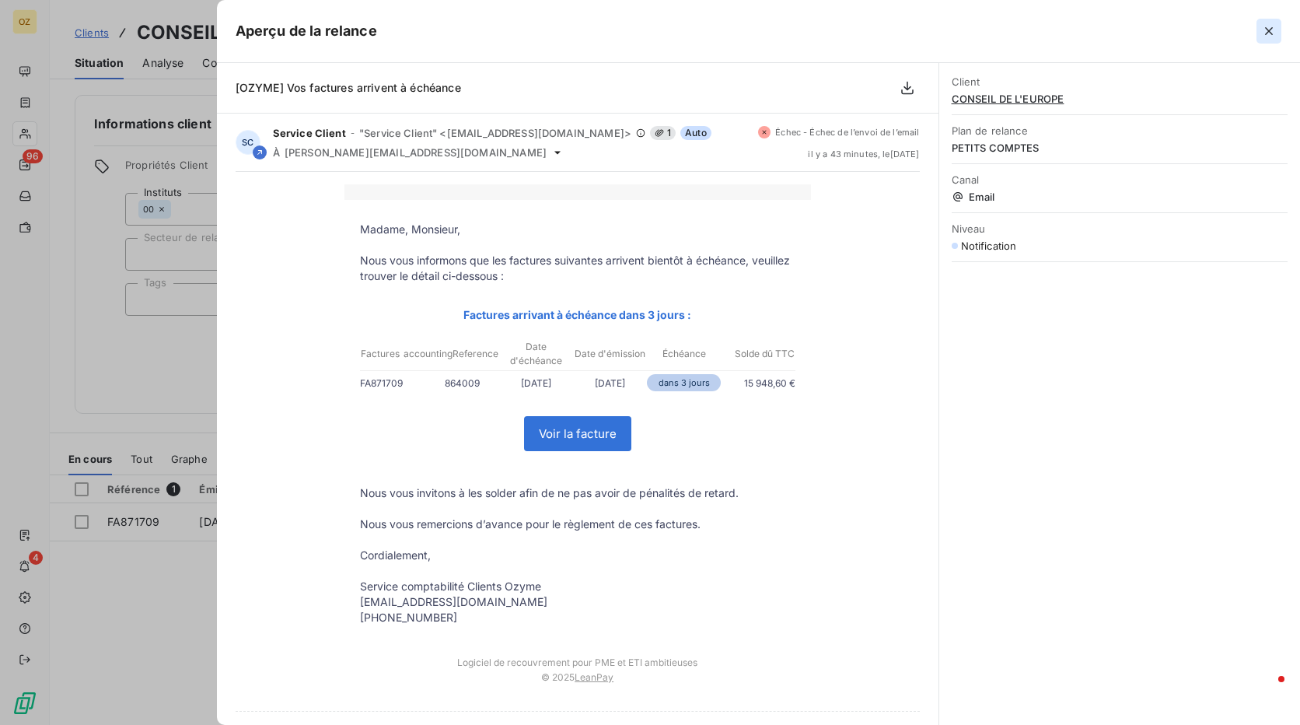
click at [1273, 29] on icon "button" at bounding box center [1269, 31] width 16 height 16
